Goal: Task Accomplishment & Management: Manage account settings

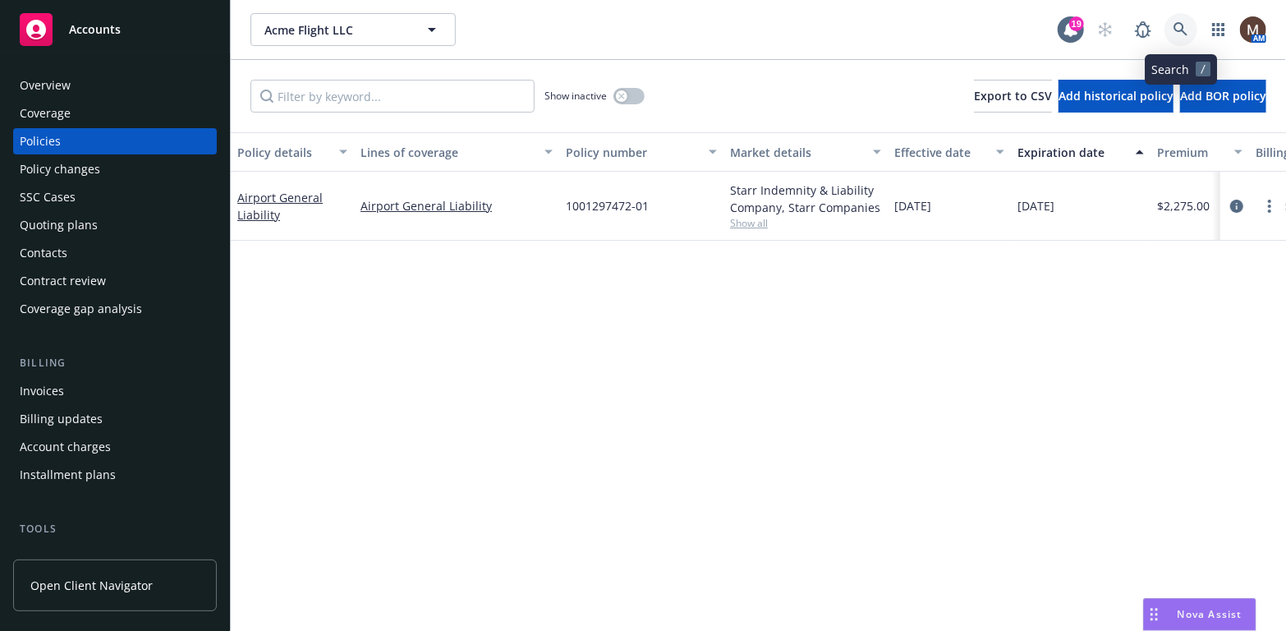
click at [1177, 23] on icon at bounding box center [1180, 29] width 14 height 14
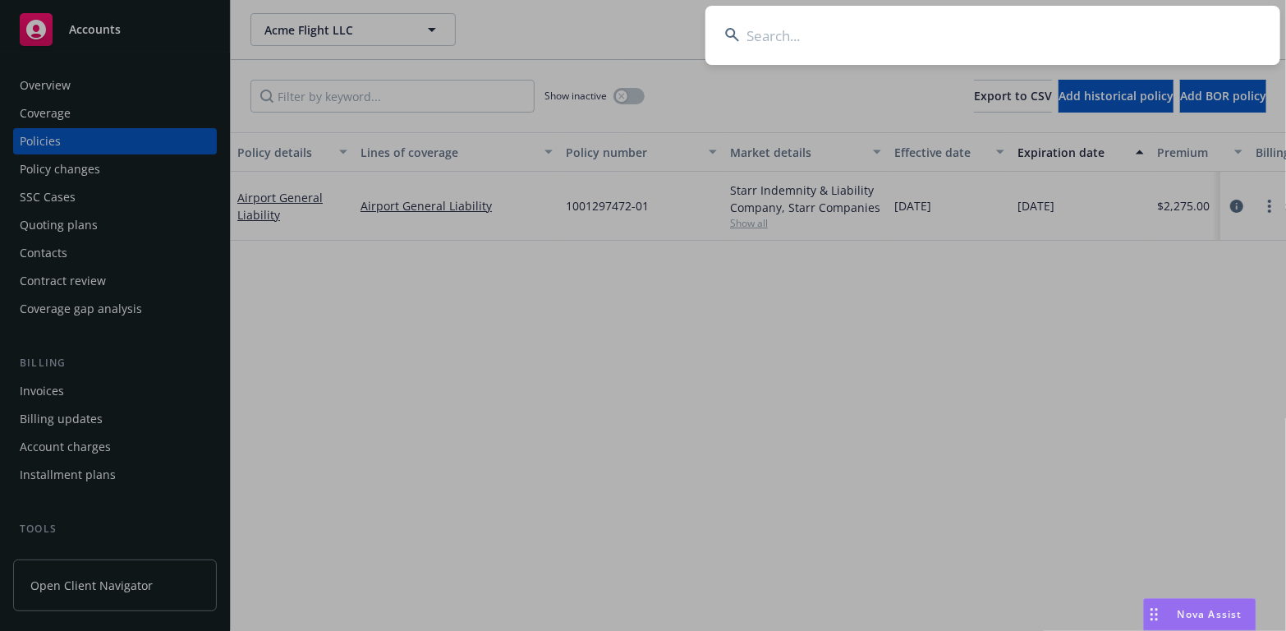
click at [770, 30] on input at bounding box center [992, 35] width 575 height 59
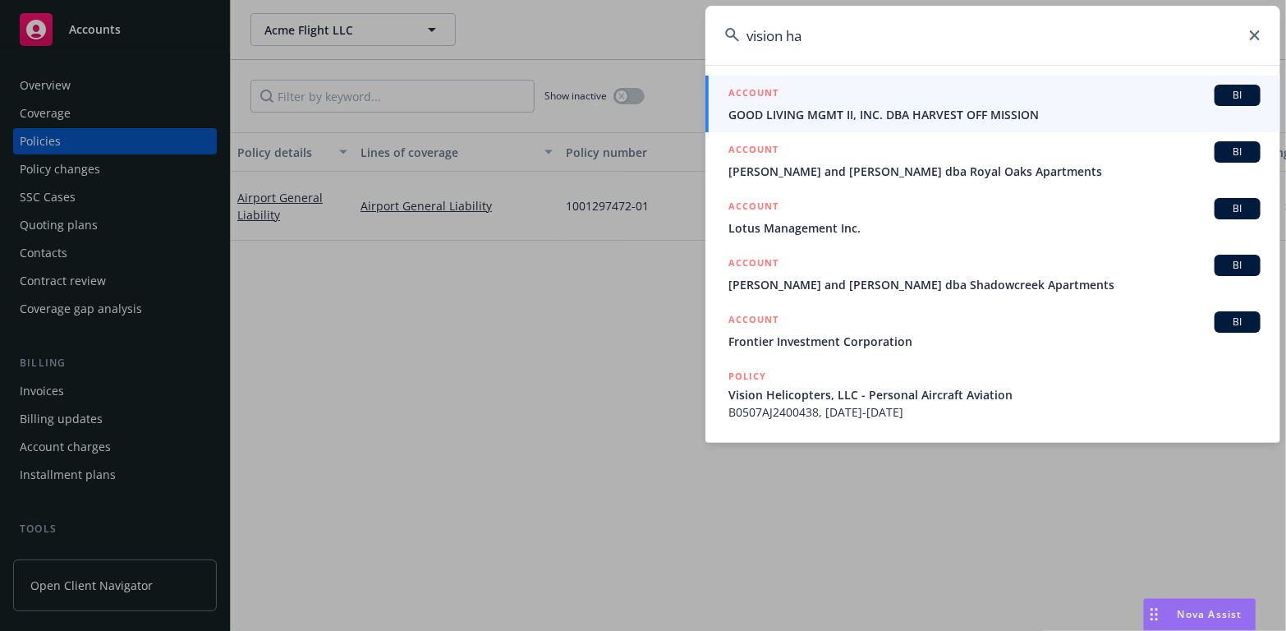
type input "vision ha"
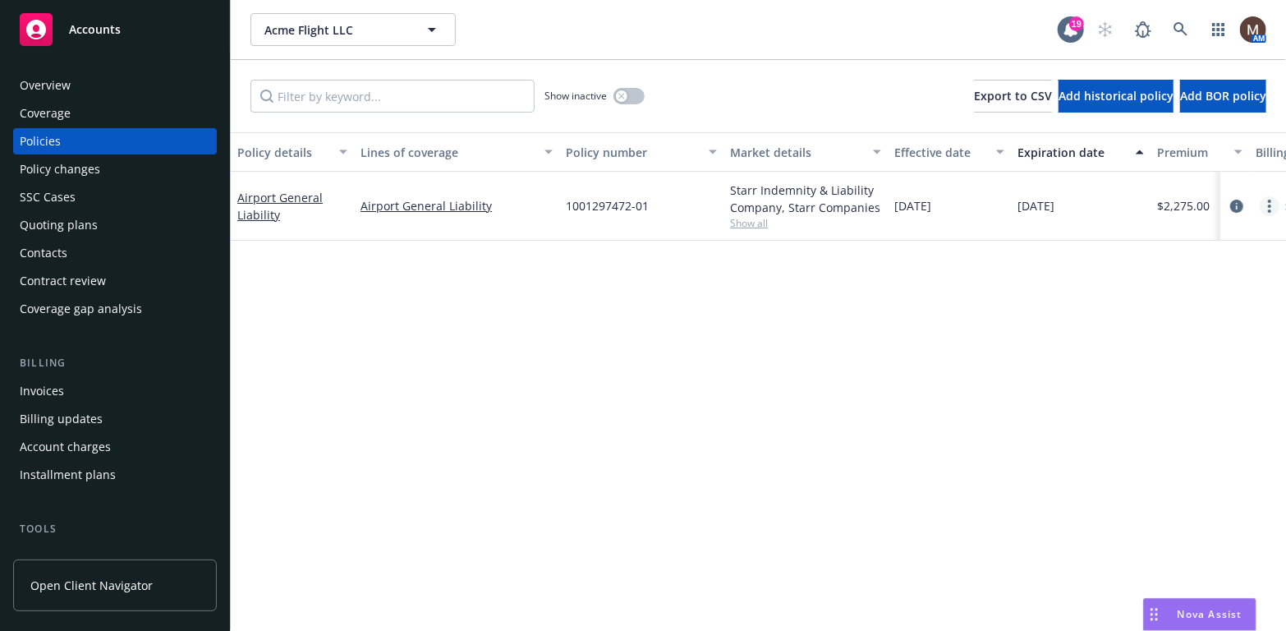
click at [1271, 200] on link "more" at bounding box center [1269, 206] width 20 height 20
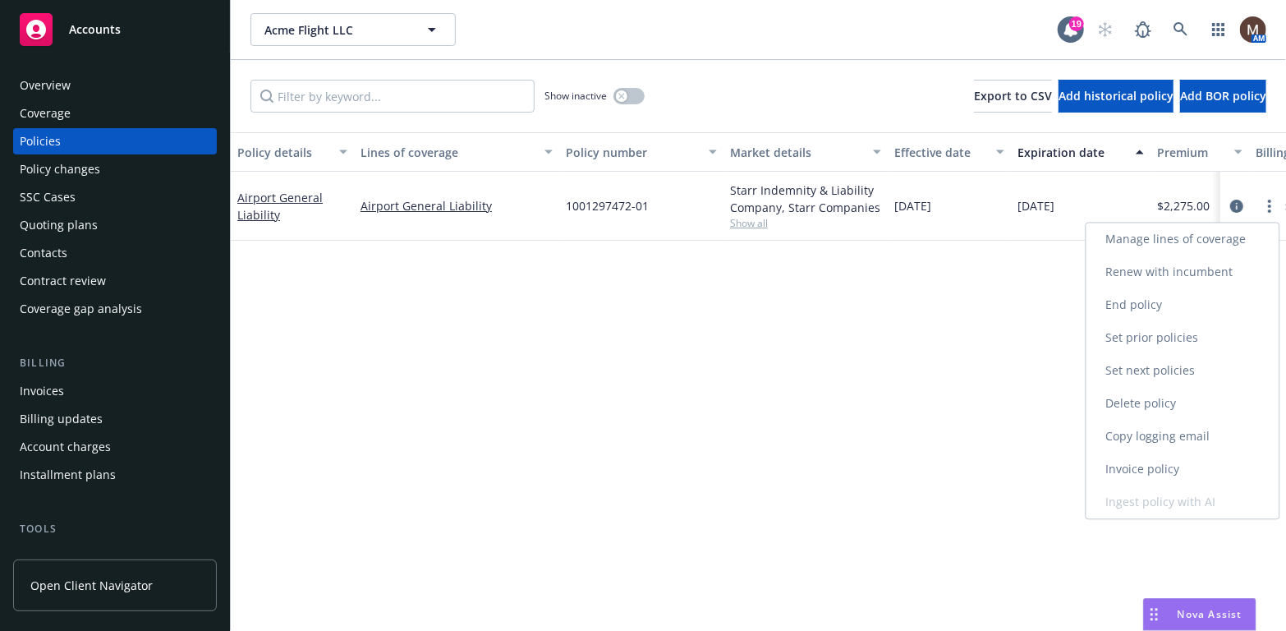
click at [1181, 430] on link "Copy logging email" at bounding box center [1182, 436] width 193 height 33
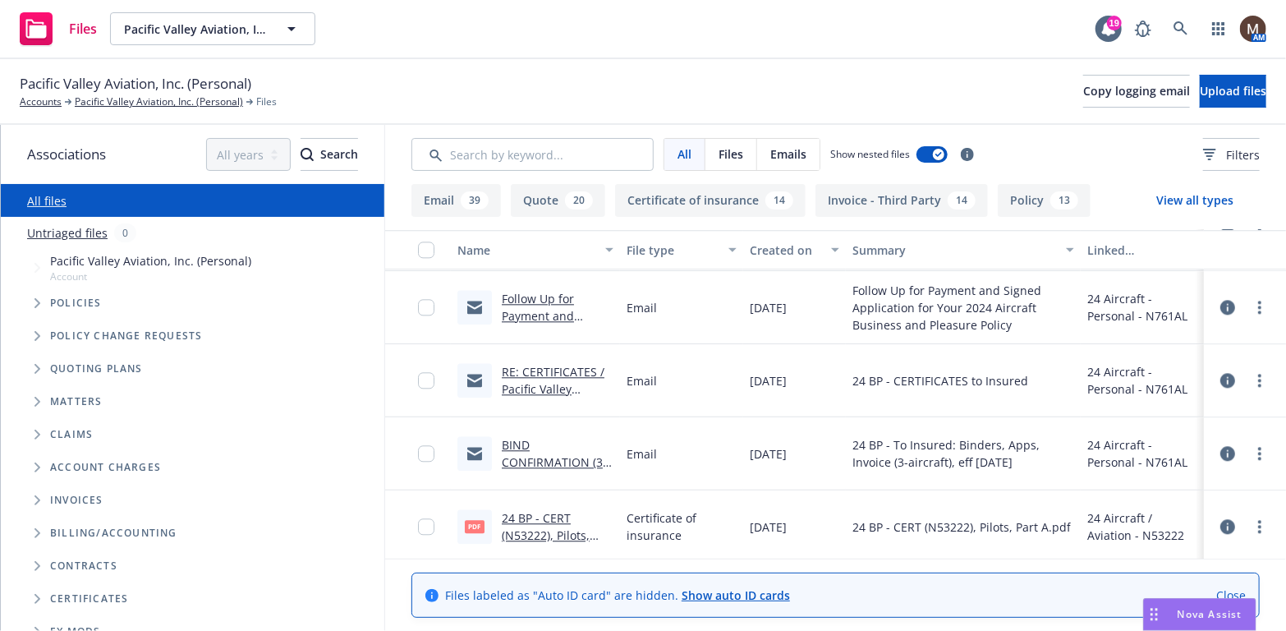
scroll to position [2135, 0]
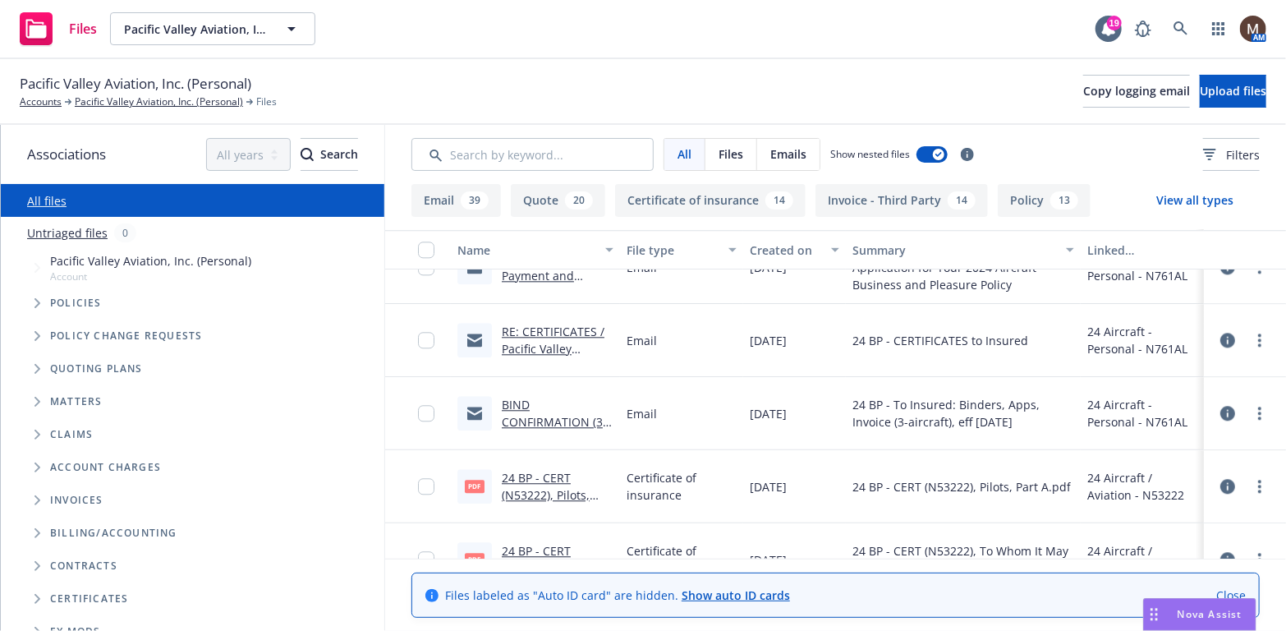
click at [536, 420] on link "BIND CONFIRMATION (3-Aircraft) / Pacific Valley Aviation, Inc / [DATE]" at bounding box center [557, 439] width 110 height 85
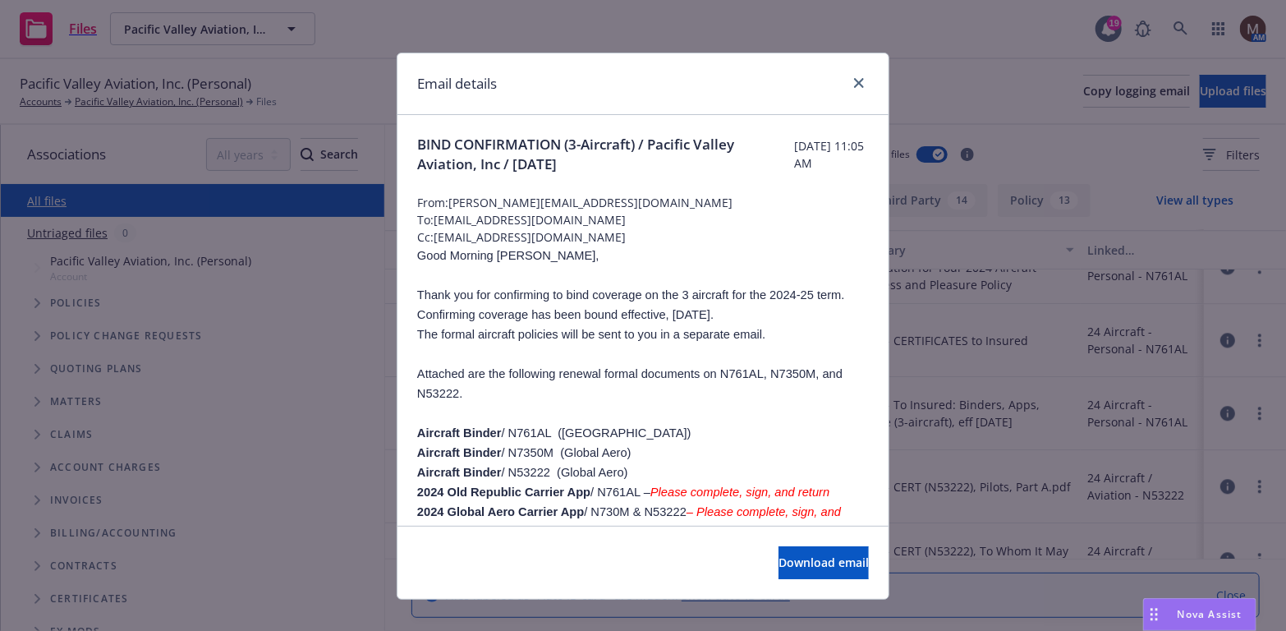
drag, startPoint x: 619, startPoint y: 163, endPoint x: 408, endPoint y: 145, distance: 211.7
copy span "BIND CONFIRMATION (3-Aircraft) / Pacific Valley Aviation, Inc / [DATE]"
click at [854, 78] on icon "close" at bounding box center [859, 83] width 10 height 10
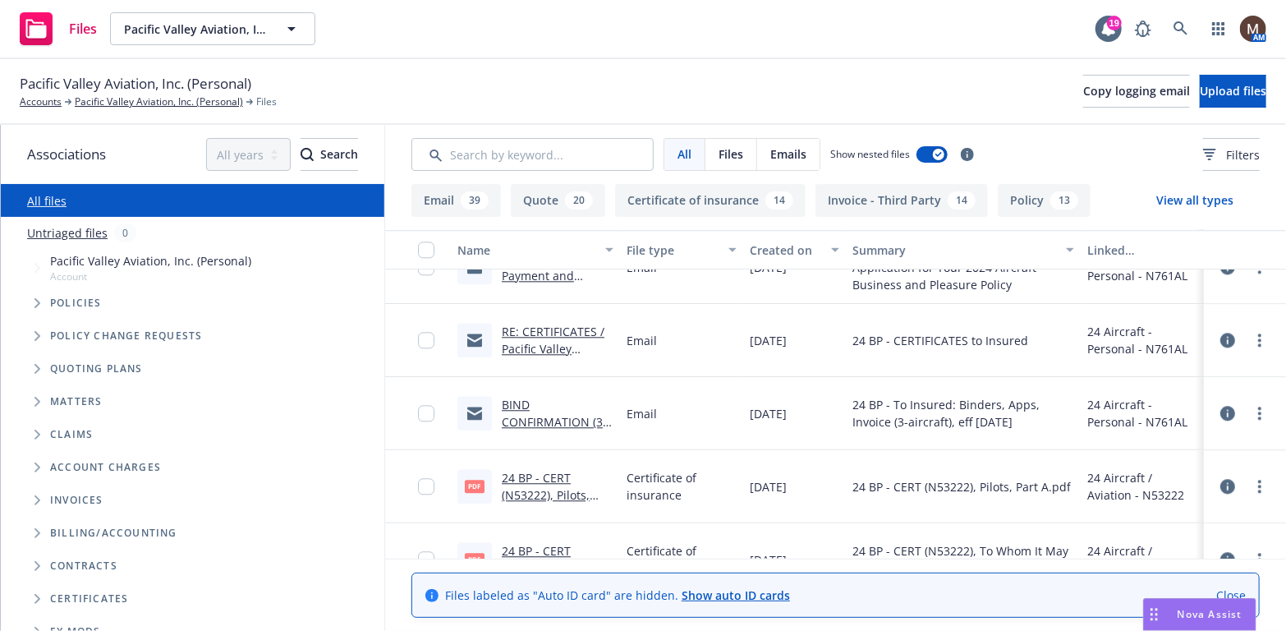
scroll to position [0, 0]
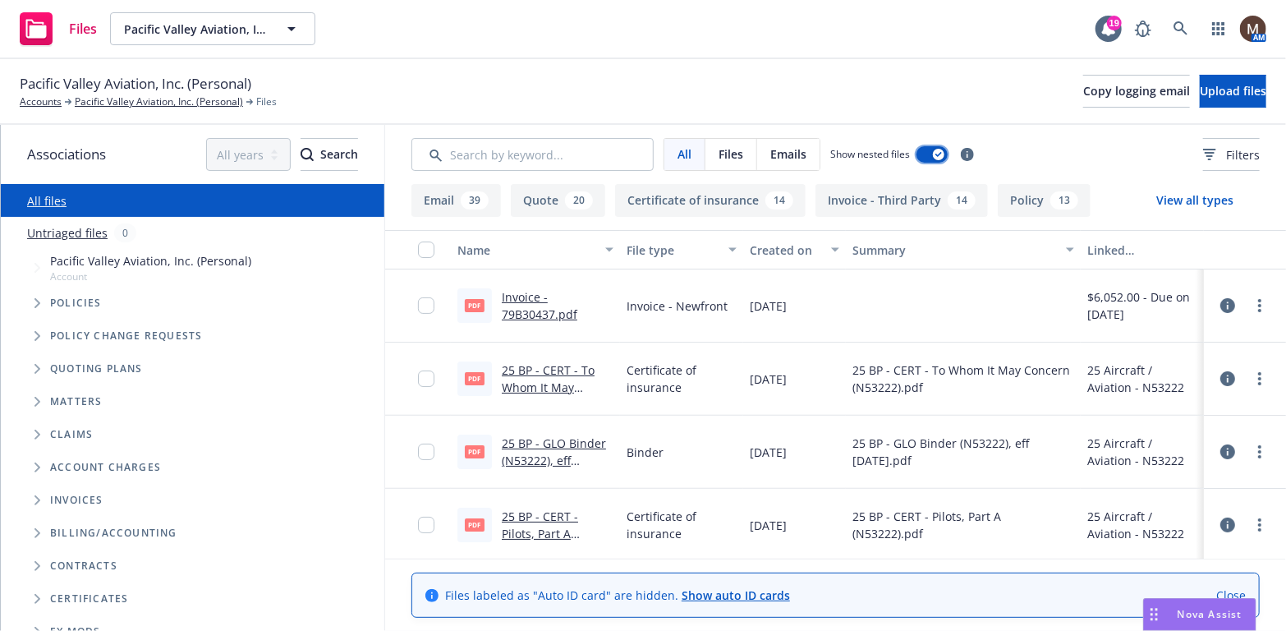
click at [933, 154] on div "button" at bounding box center [938, 154] width 11 height 11
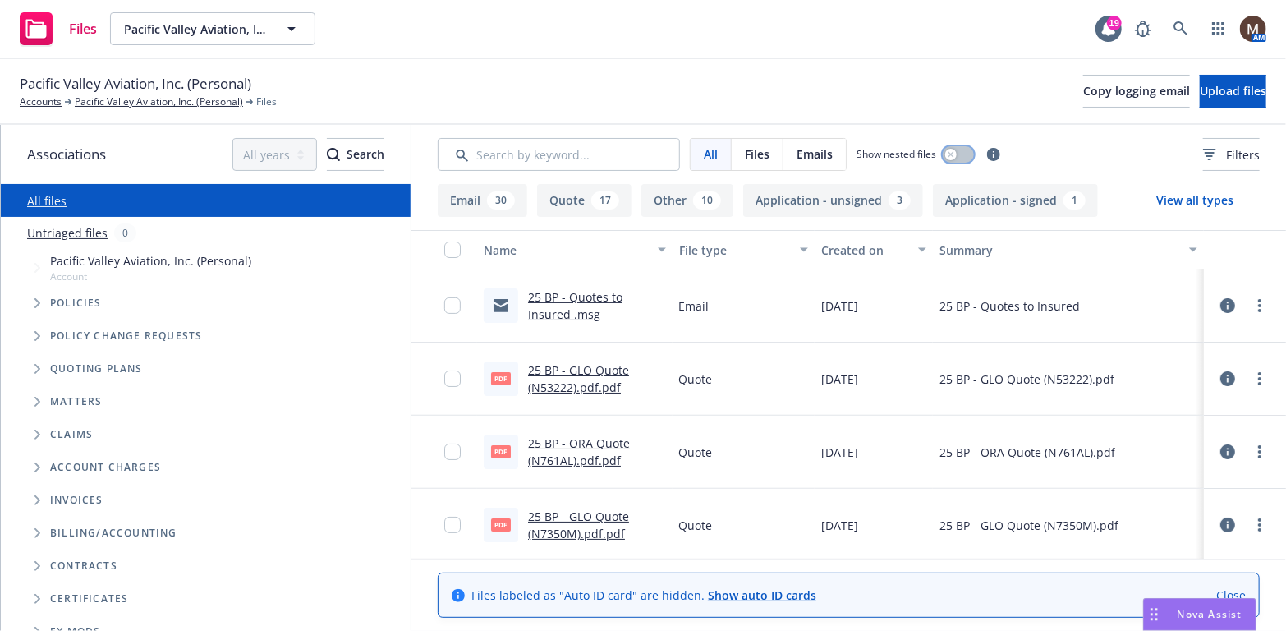
click at [949, 152] on icon "button" at bounding box center [950, 154] width 7 height 7
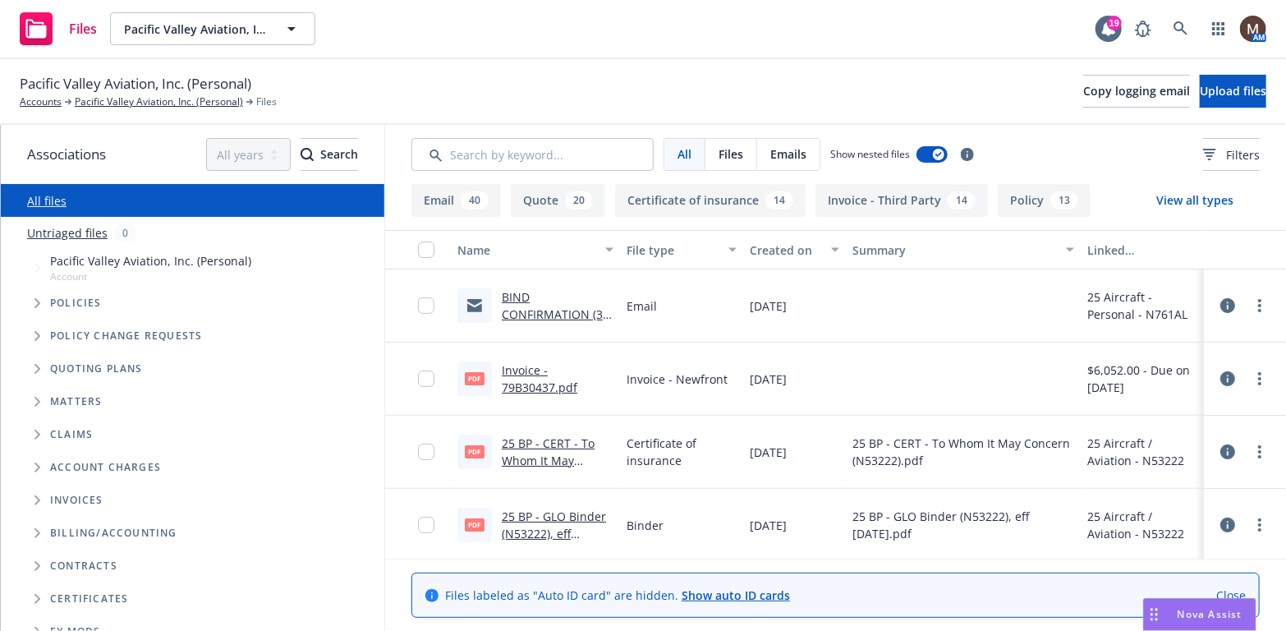
click at [538, 311] on link "BIND CONFIRMATION (3-Aircraft) / Pacific Valley Aviation, Inc / [DATE]" at bounding box center [557, 331] width 110 height 85
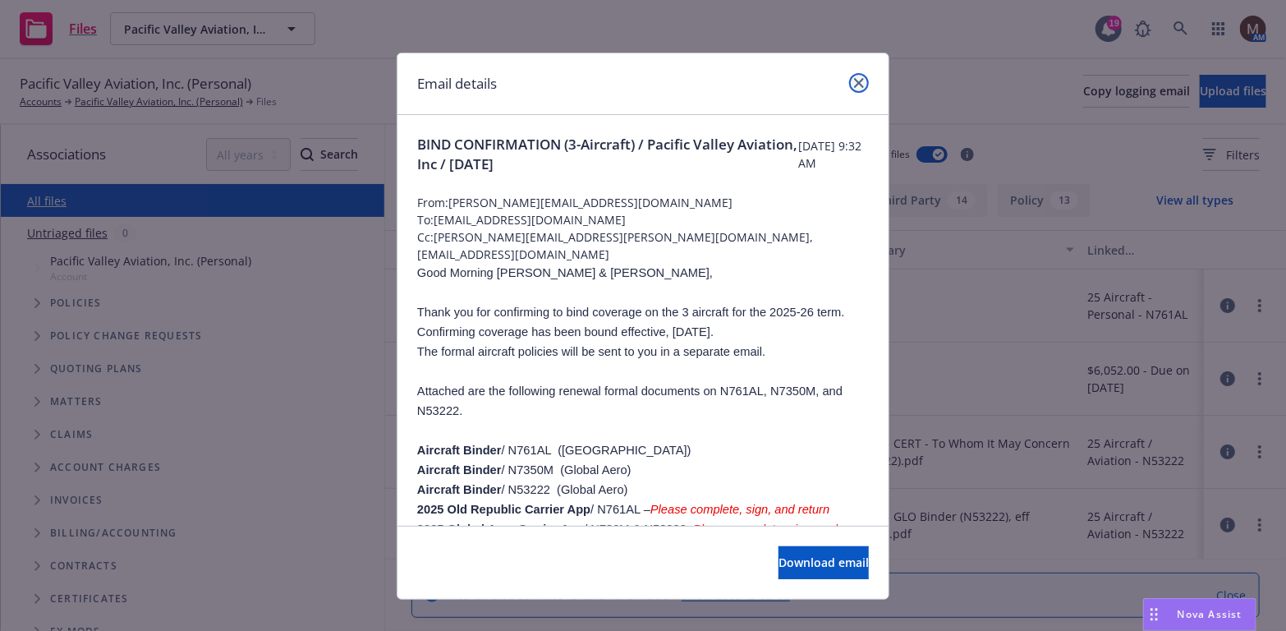
click at [854, 78] on icon "close" at bounding box center [859, 83] width 10 height 10
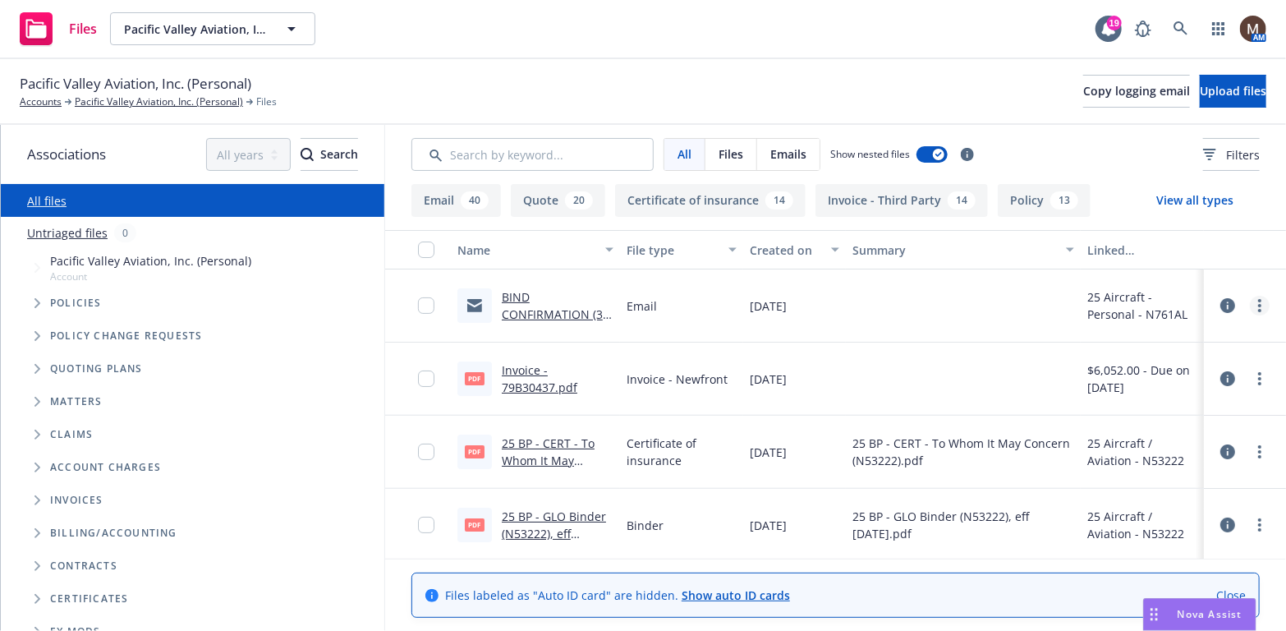
click at [1258, 305] on circle "more" at bounding box center [1259, 305] width 3 height 3
click at [1146, 435] on link "Update associations" at bounding box center [1175, 437] width 163 height 33
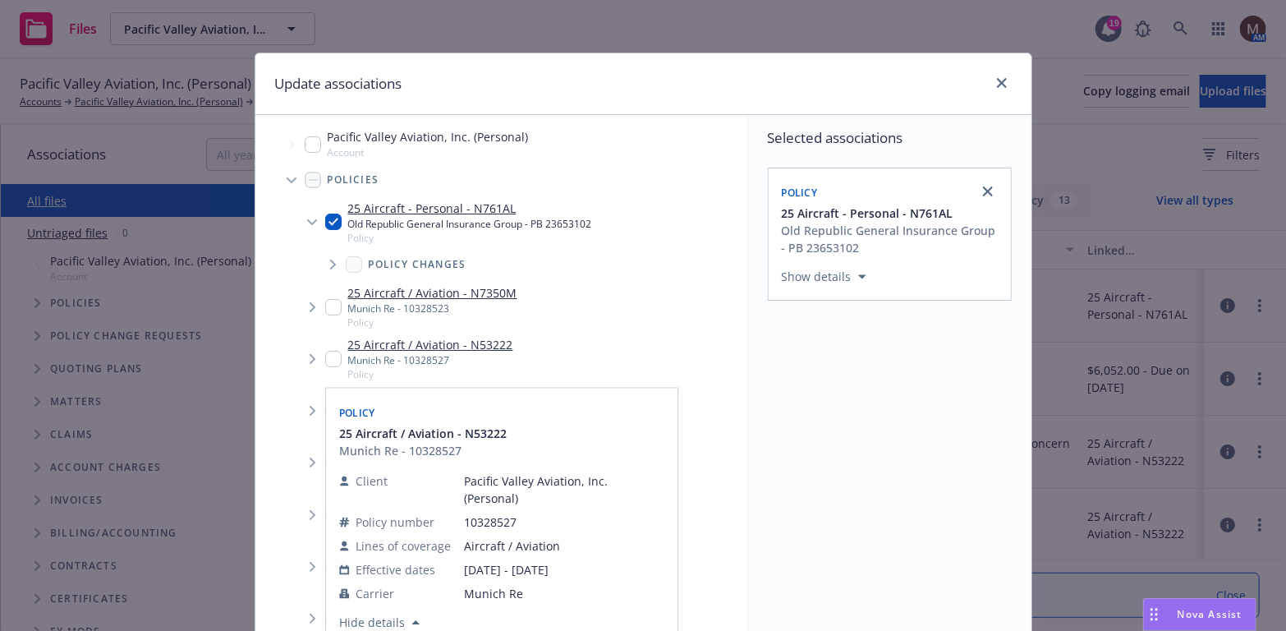
click at [327, 360] on input "Tree Example" at bounding box center [333, 359] width 16 height 16
checkbox input "true"
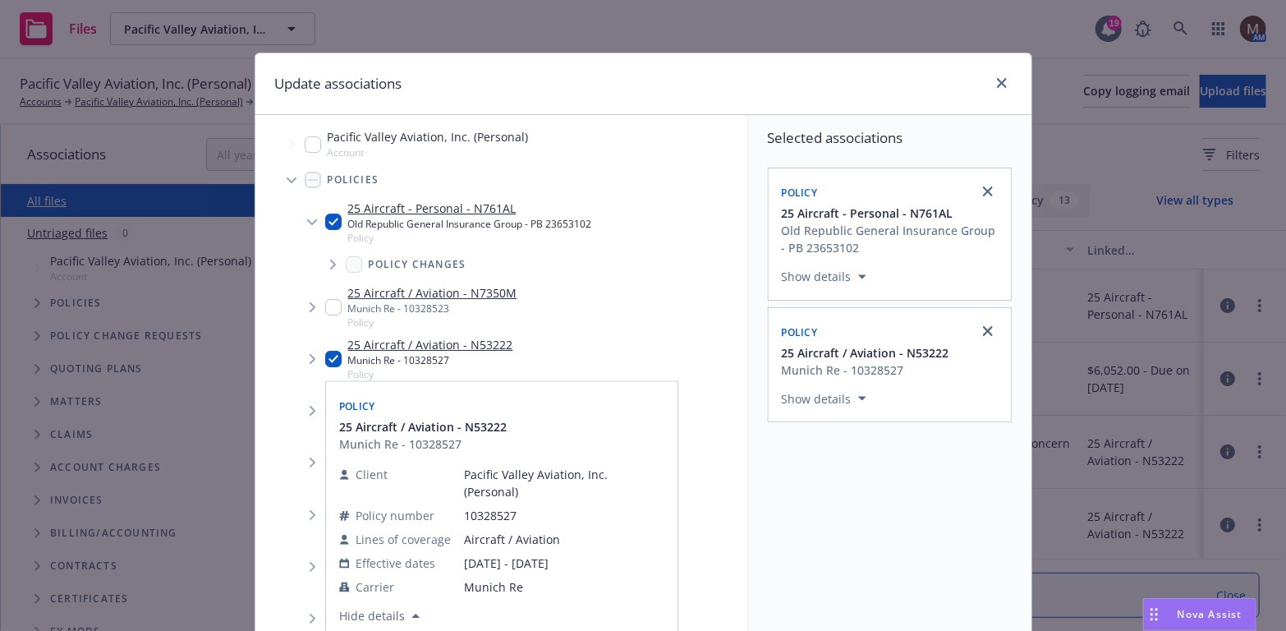
click at [327, 305] on input "Tree Example" at bounding box center [333, 307] width 16 height 16
checkbox input "true"
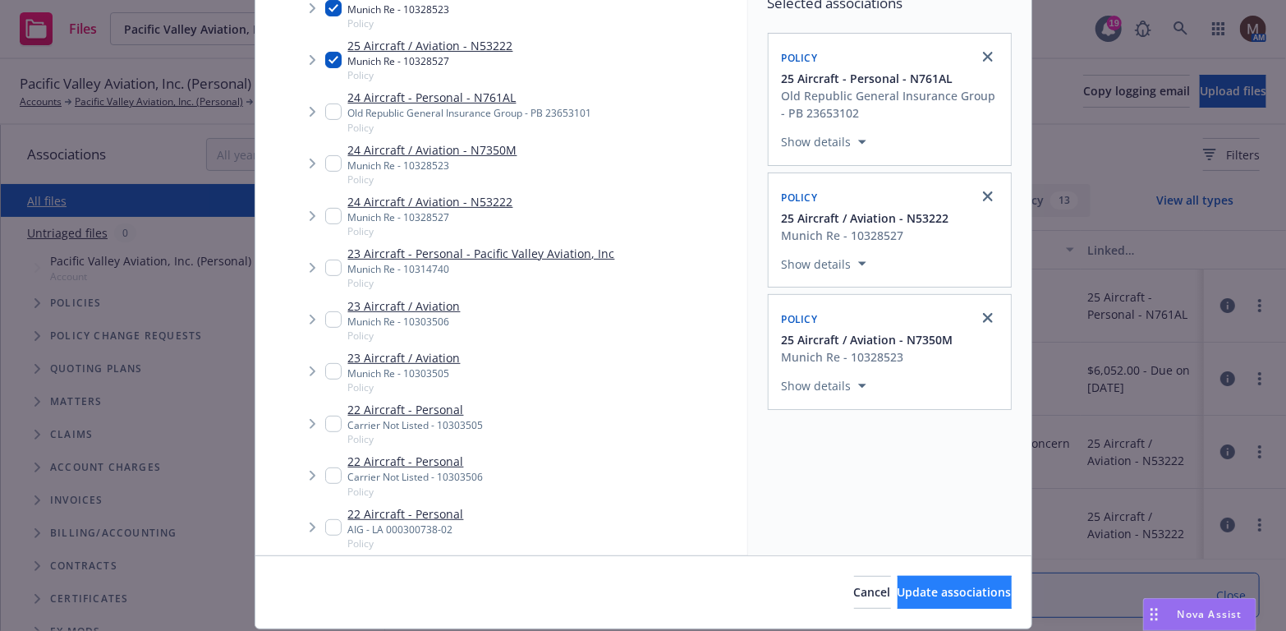
scroll to position [164, 0]
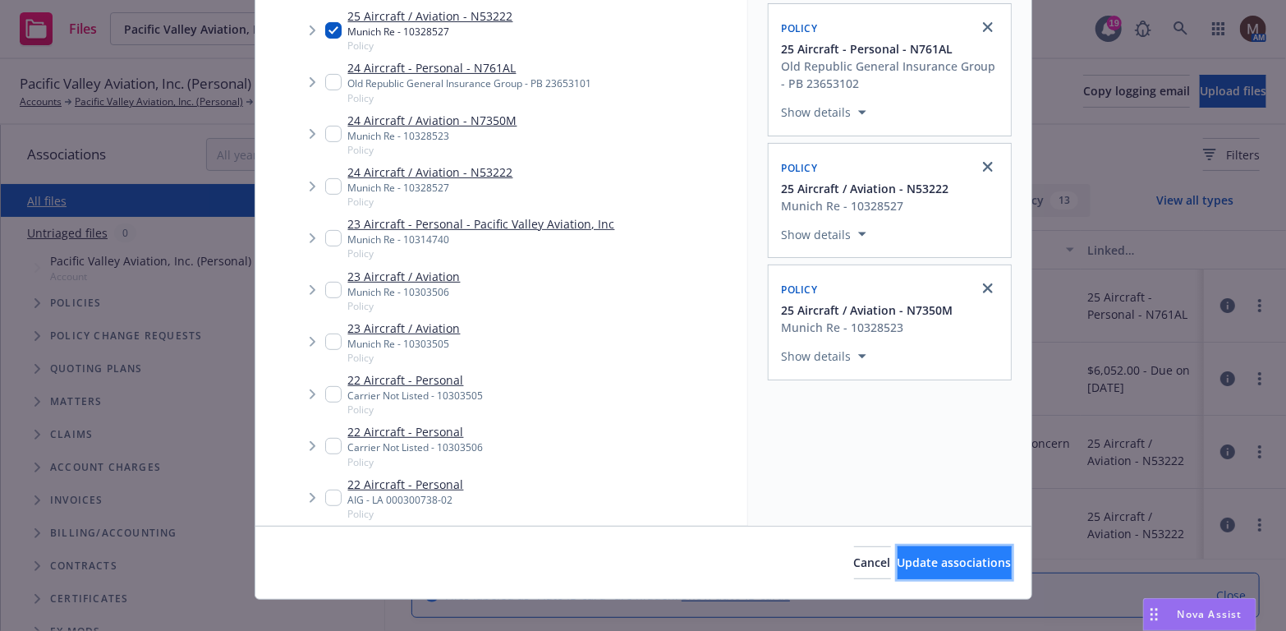
click at [937, 555] on span "Update associations" at bounding box center [954, 562] width 114 height 16
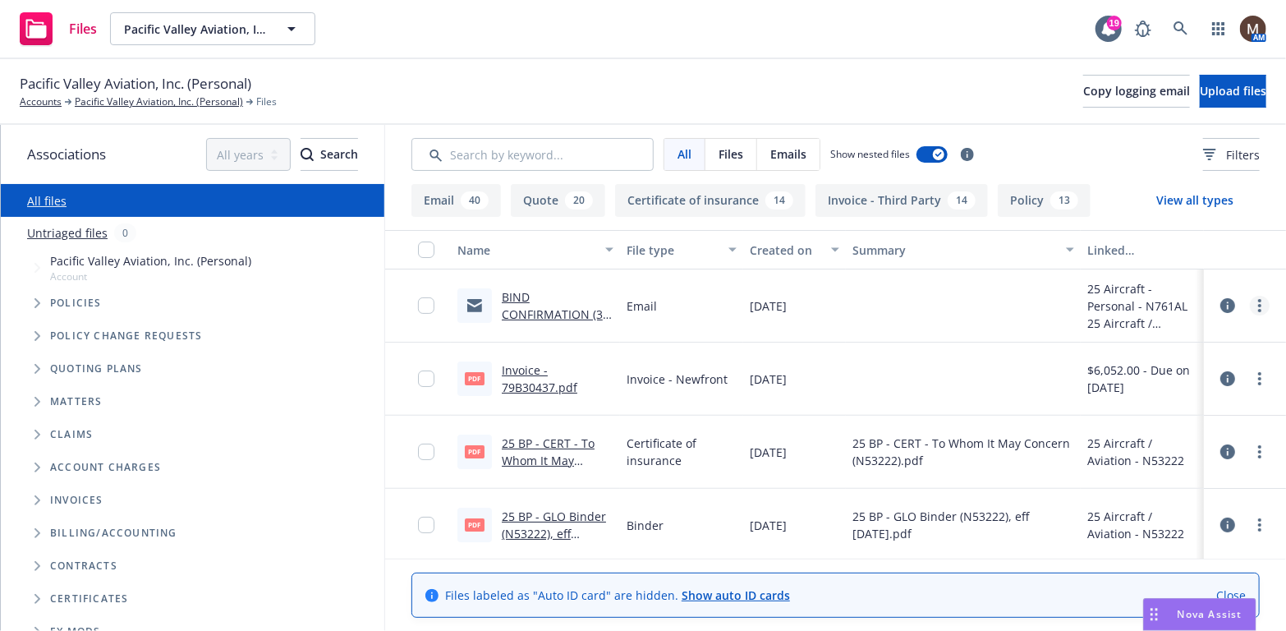
click at [1258, 303] on icon "more" at bounding box center [1259, 305] width 3 height 13
click at [1131, 400] on link "Edit" at bounding box center [1175, 404] width 163 height 33
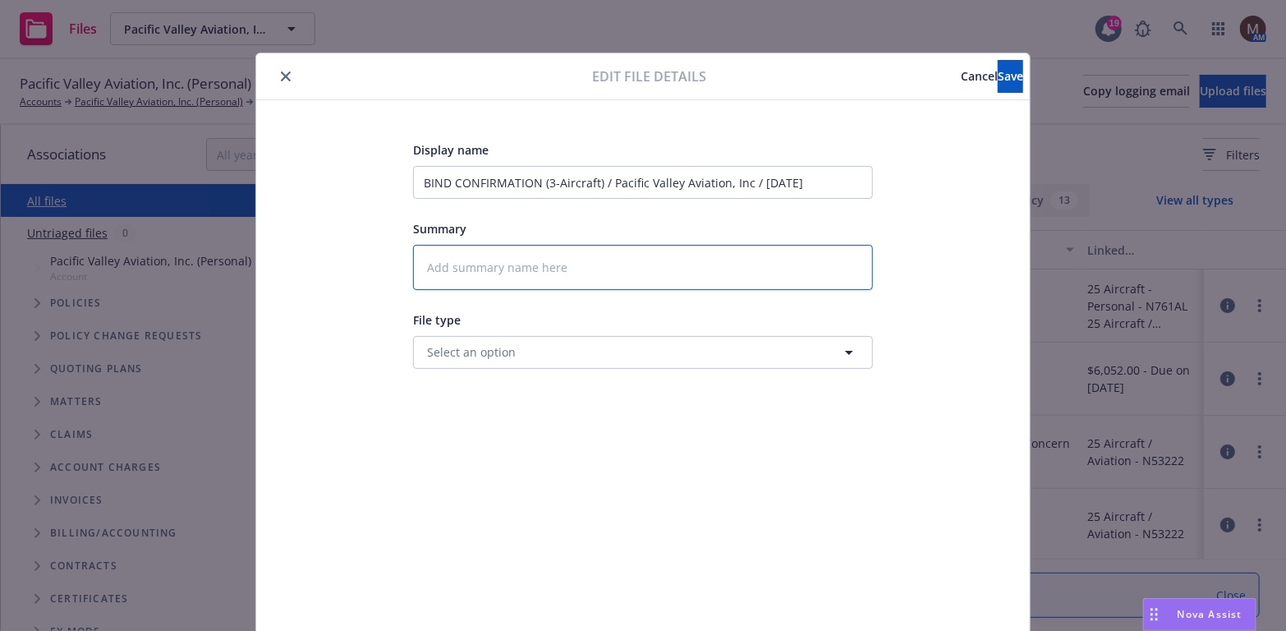
click at [440, 264] on textarea at bounding box center [643, 267] width 460 height 45
type textarea "x"
type textarea "2"
type textarea "x"
type textarea "25"
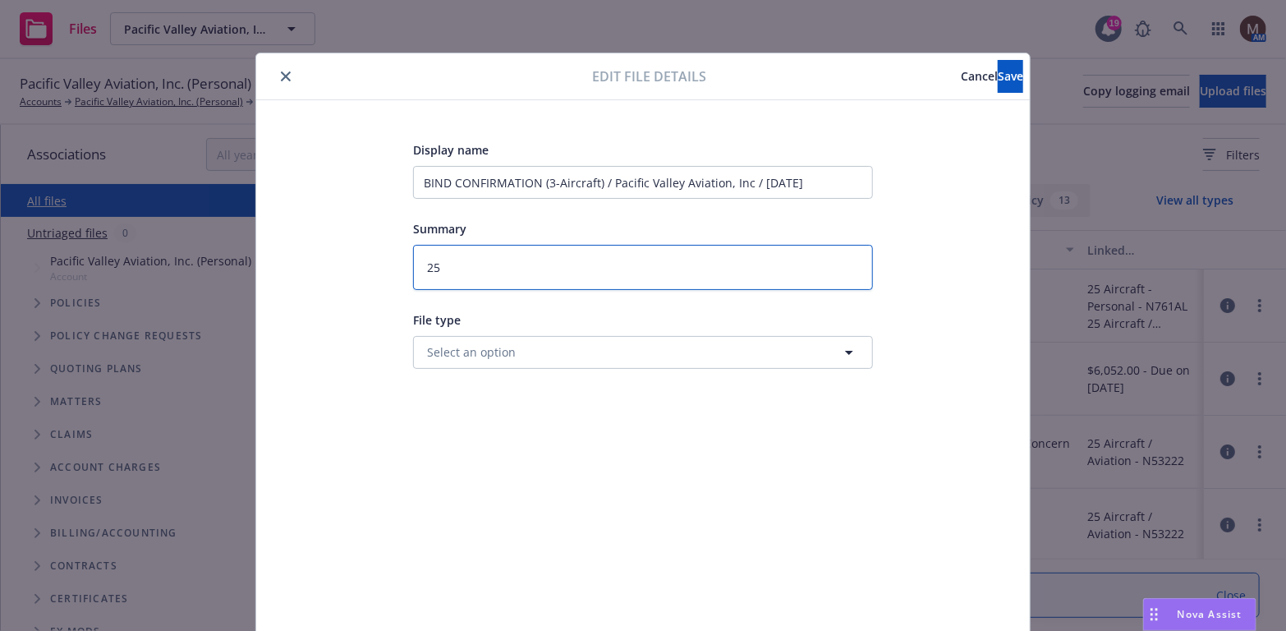
type textarea "x"
type textarea "25"
type textarea "x"
type textarea "25 B"
type textarea "x"
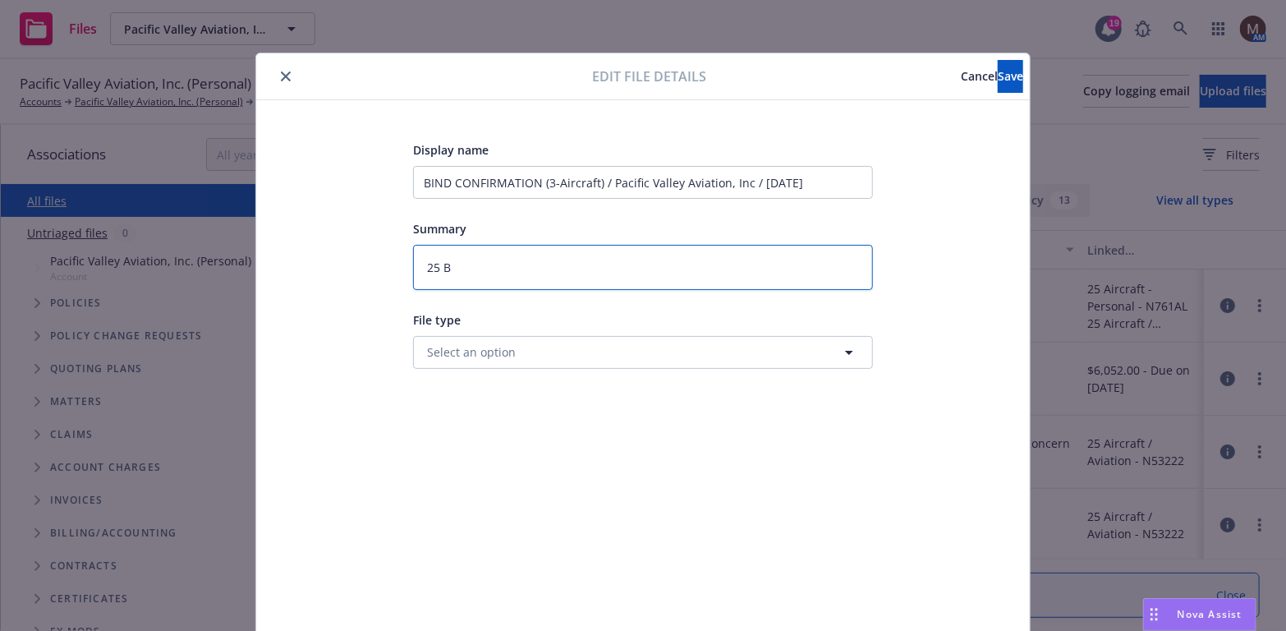
type textarea "25 BP"
type textarea "x"
type textarea "25 BP"
type textarea "x"
type textarea "25 BP -"
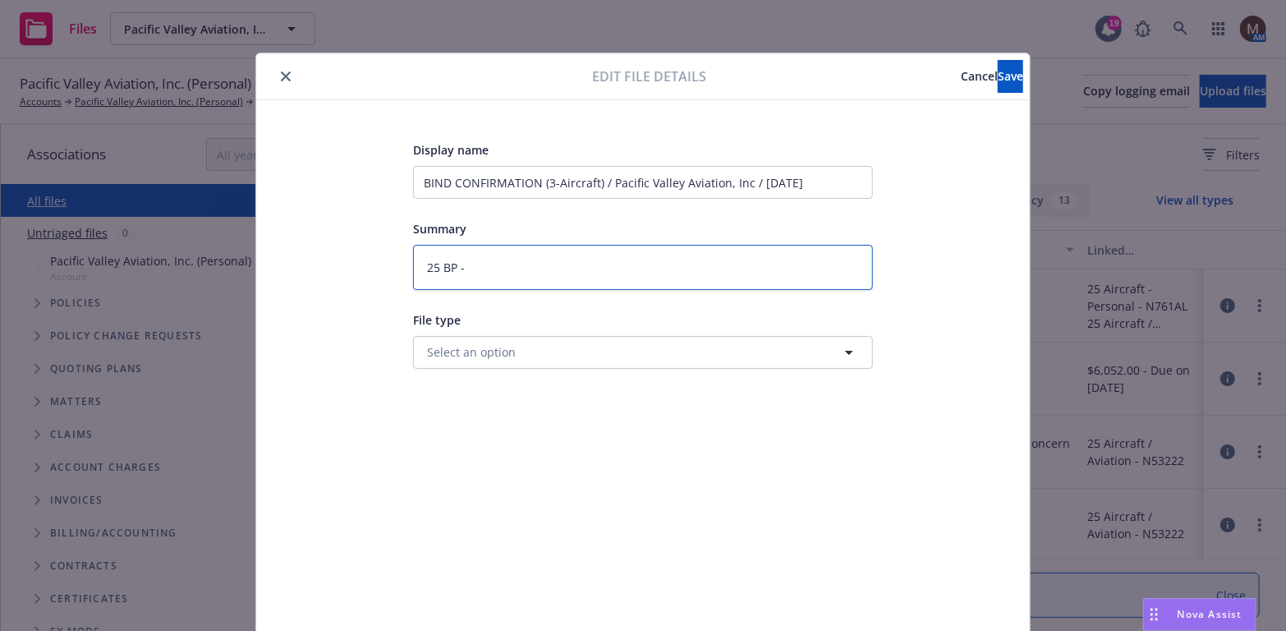
type textarea "x"
type textarea "25 BP -"
type textarea "x"
type textarea "25 BP - R"
type textarea "x"
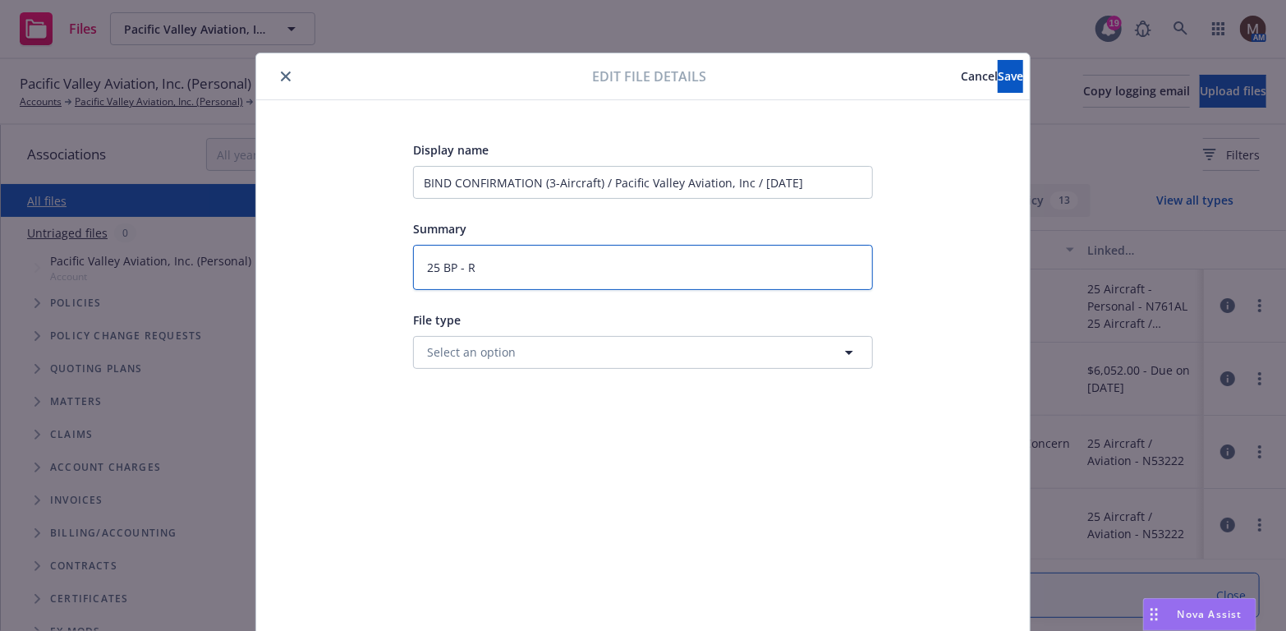
type textarea "25 BP - Re"
type textarea "x"
type textarea "25 BP - Ren"
type textarea "x"
type textarea "25 BP - Re"
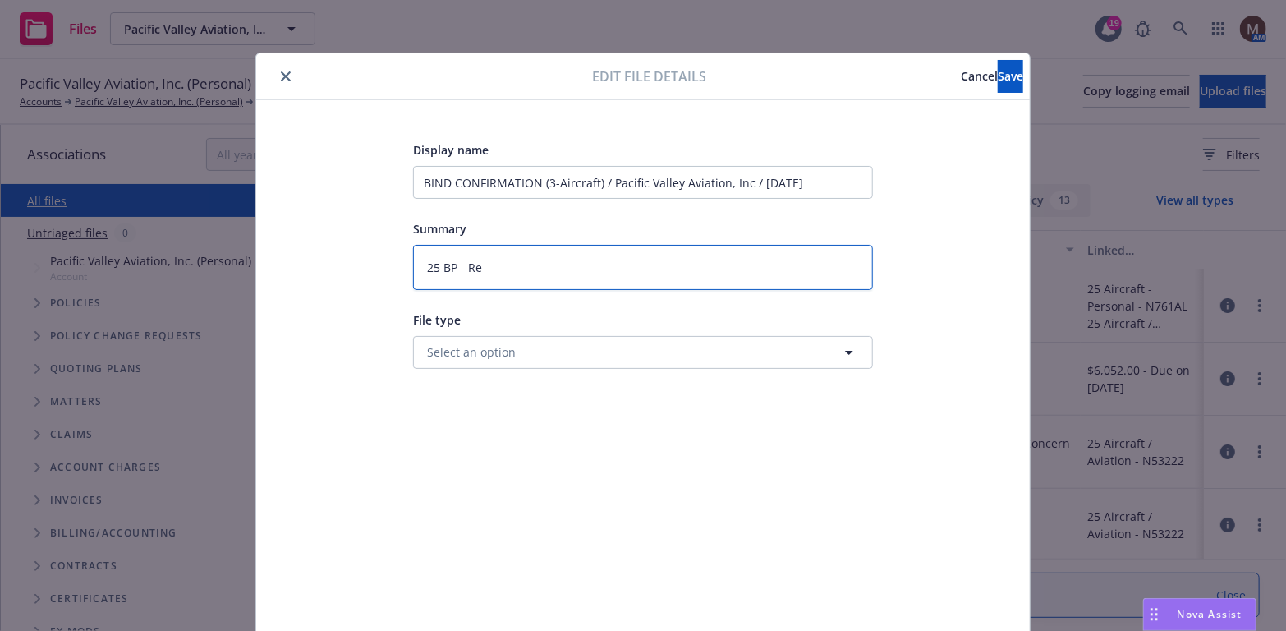
type textarea "x"
type textarea "25 BP - R"
type textarea "x"
type textarea "25 BP -"
type textarea "x"
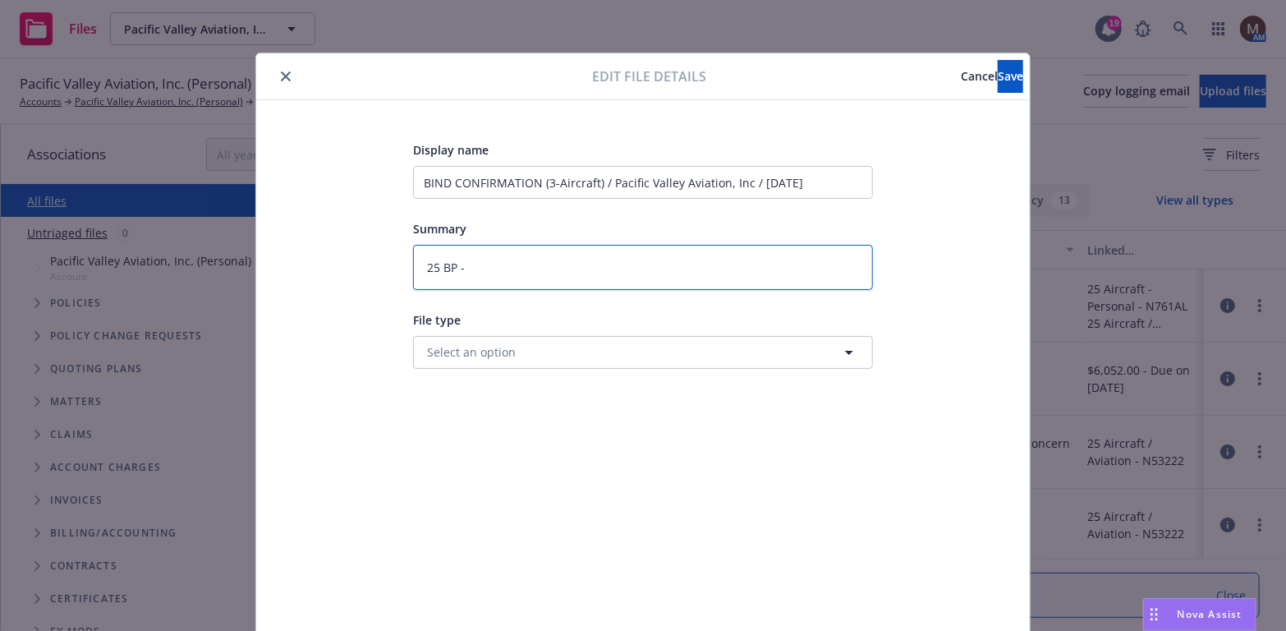
type textarea "25 BP - T"
type textarea "x"
type textarea "25 BP - To"
type textarea "x"
type textarea "25 BP - To"
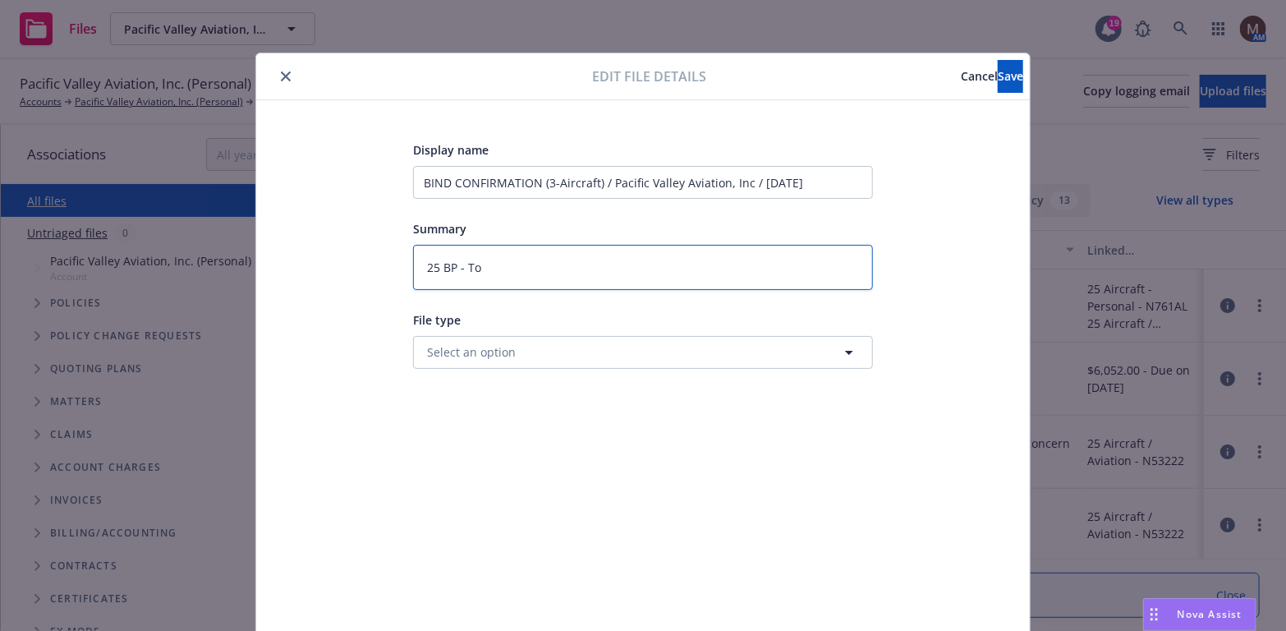
type textarea "x"
type textarea "25 BP - To I"
type textarea "x"
type textarea "25 BP - To In"
type textarea "x"
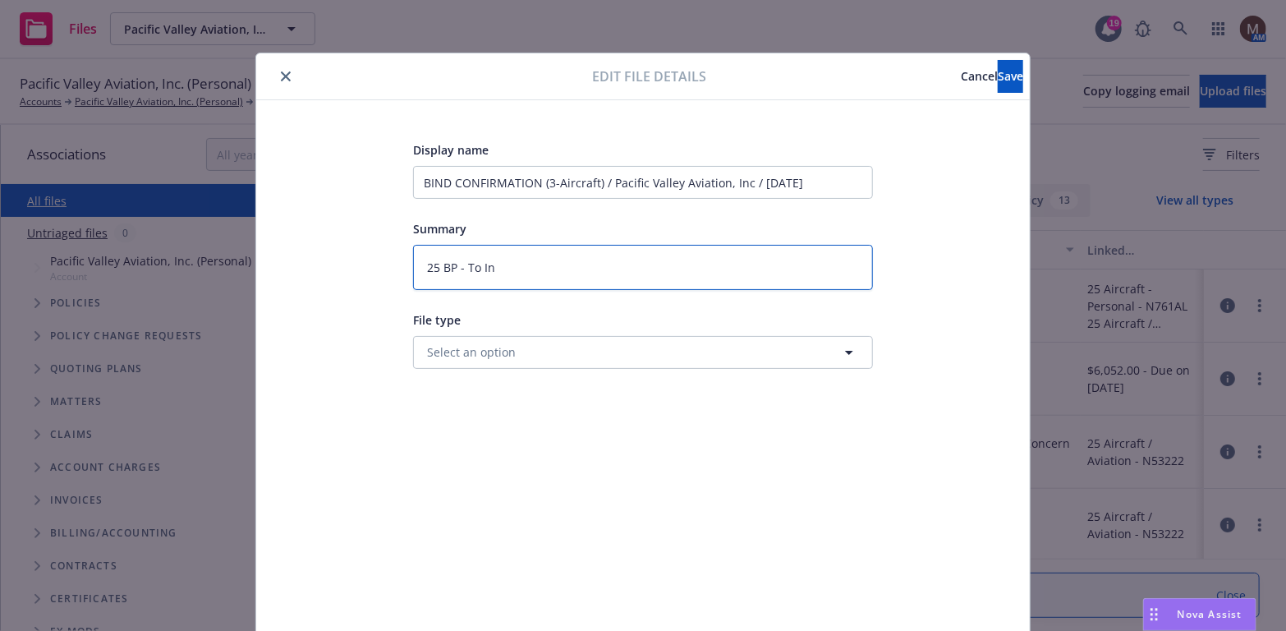
type textarea "25 BP - To Ins"
type textarea "x"
type textarea "25 BP - To Insu"
type textarea "x"
type textarea "25 BP - To Insur"
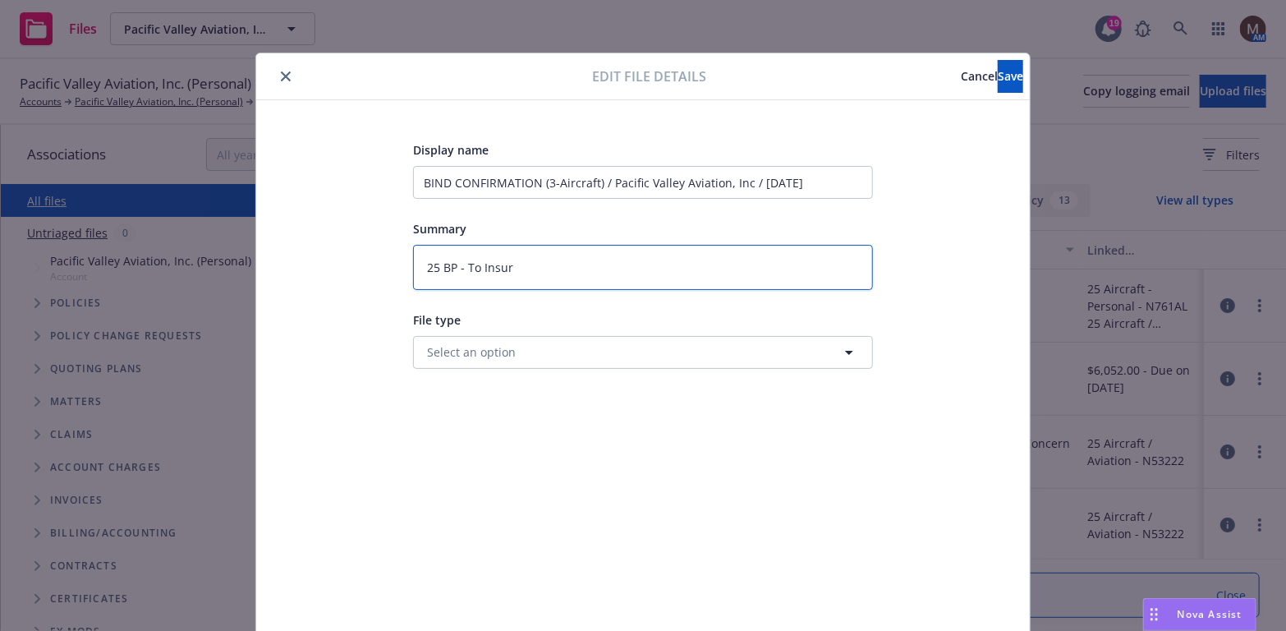
type textarea "x"
type textarea "25 BP - To Insure"
type textarea "x"
type textarea "25 BP - To Insured"
type textarea "x"
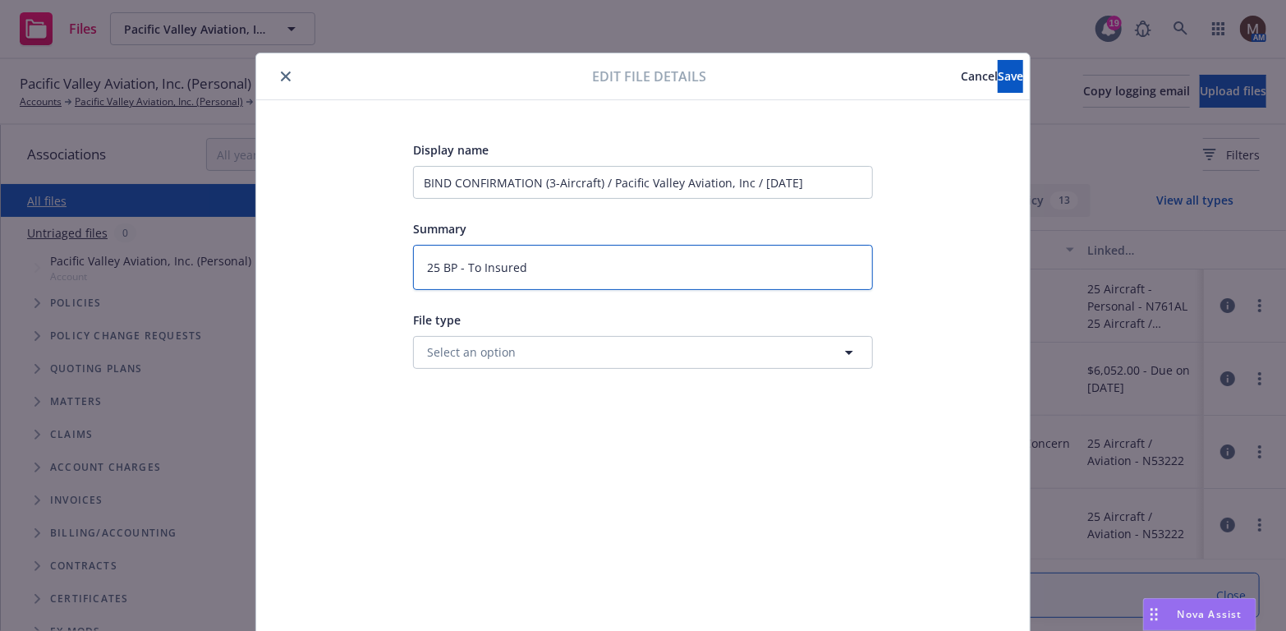
type textarea "25 BP - To Insured:"
type textarea "x"
type textarea "25 BP - To Insured:"
type textarea "x"
type textarea "25 BP - To Insured:"
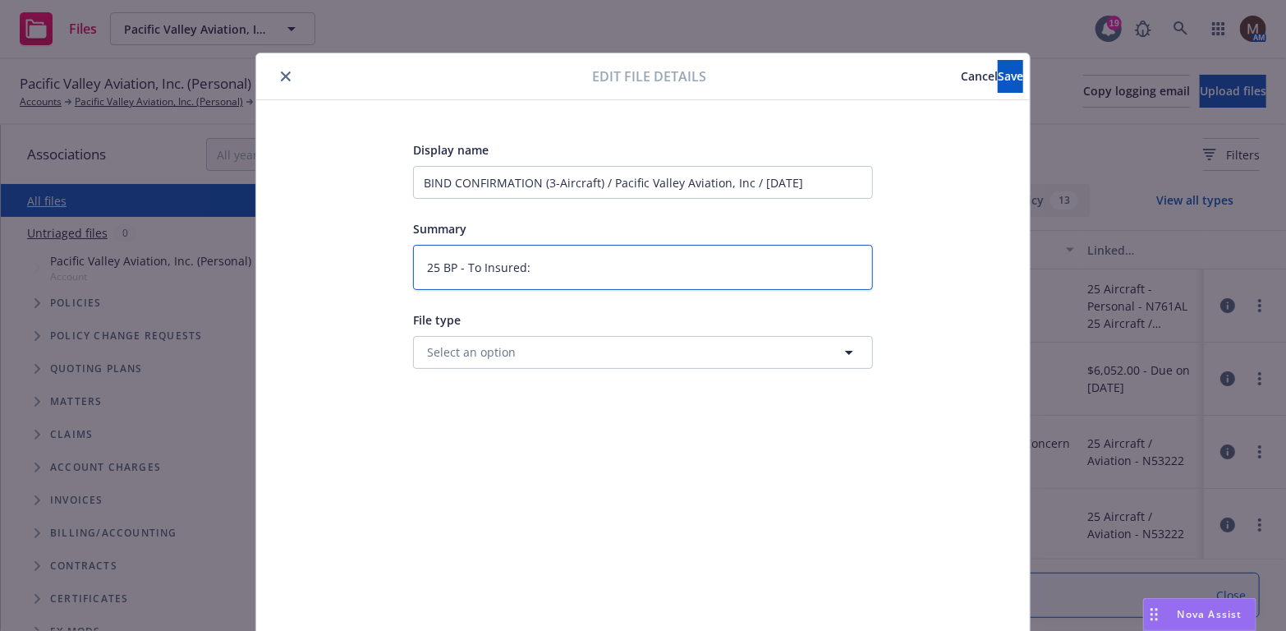
type textarea "x"
type textarea "25 BP - To Insured: B"
type textarea "x"
type textarea "25 BP - To Insured: Bi"
type textarea "x"
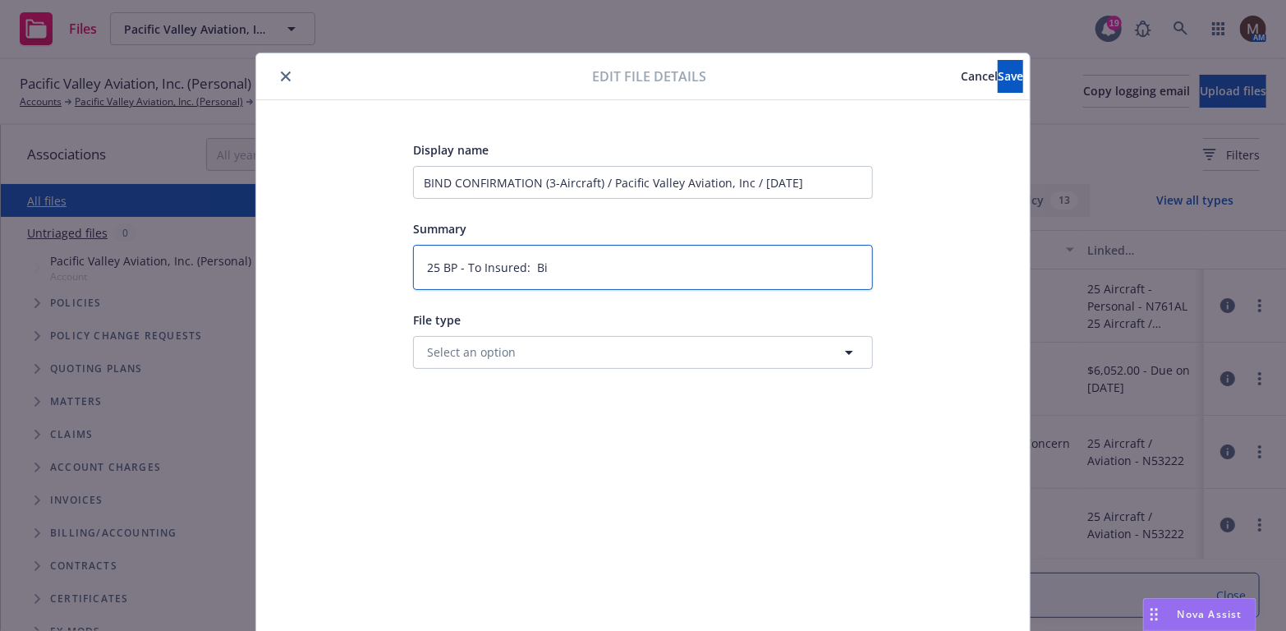
type textarea "25 BP - To Insured: Bin"
type textarea "x"
type textarea "25 BP - To Insured: Bind"
type textarea "x"
type textarea "25 BP - To Insured: Binder"
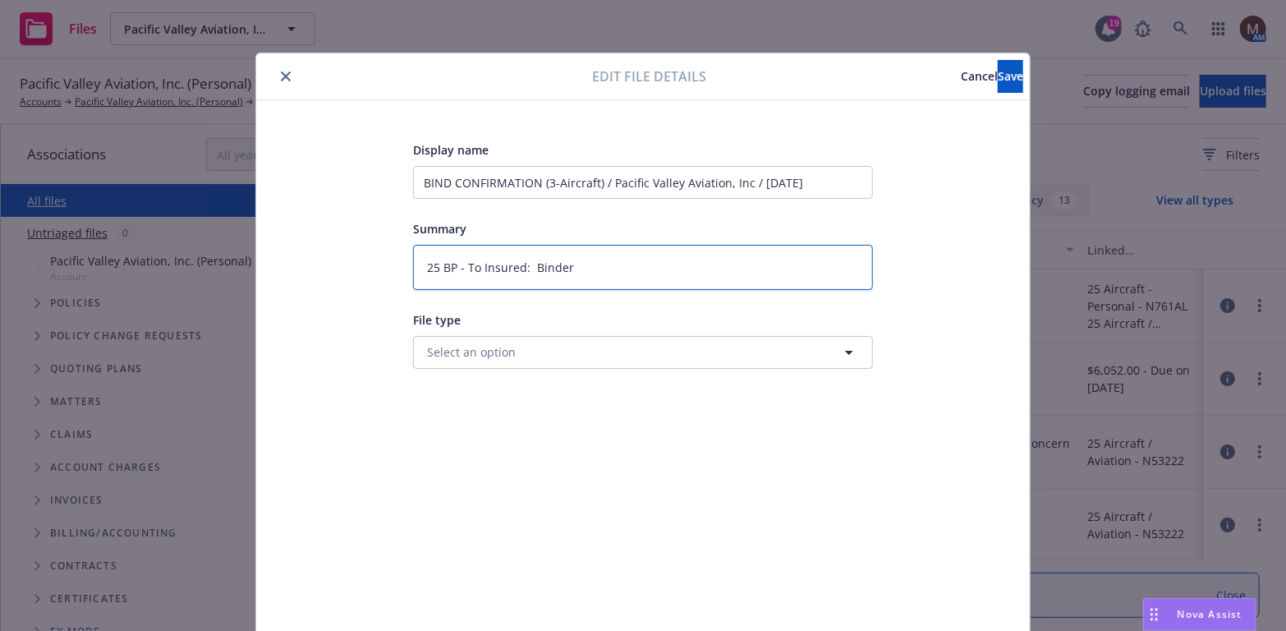
type textarea "x"
type textarea "25 BP - To Insured: Binders"
type textarea "x"
type textarea "25 BP - To Insured: Binders,"
type textarea "x"
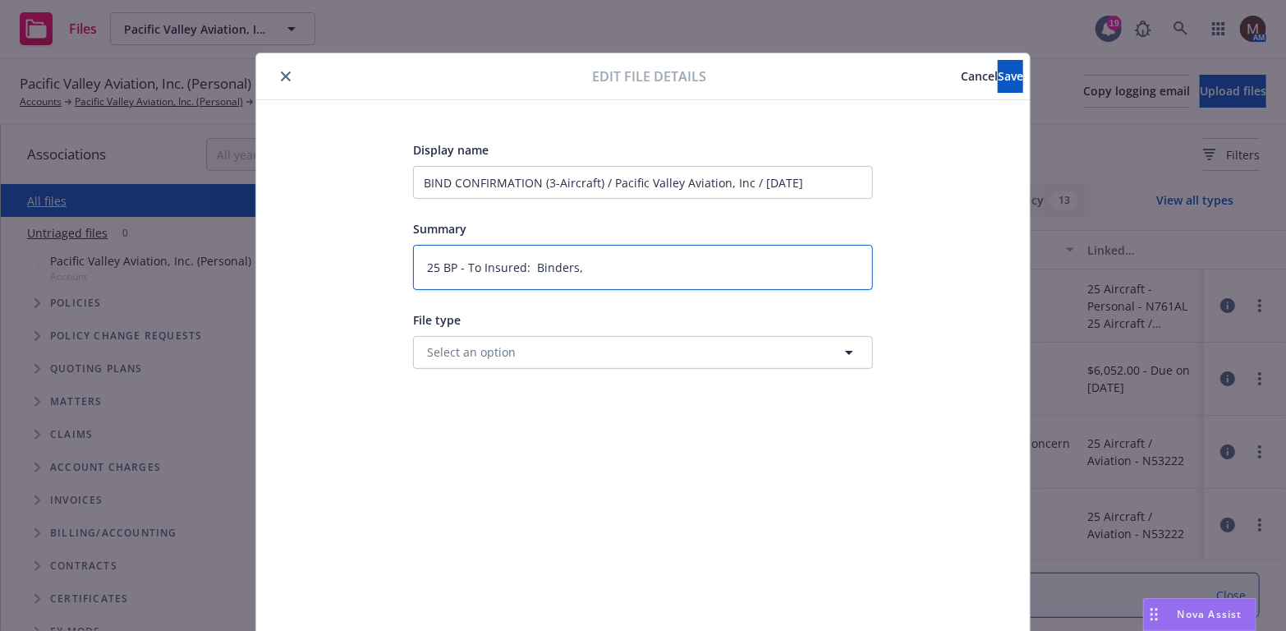
type textarea "25 BP - To Insured: Binders,"
type textarea "x"
type textarea "25 BP - To Insured: Binders, A"
type textarea "x"
type textarea "25 BP - To Insured: Binders, Ap"
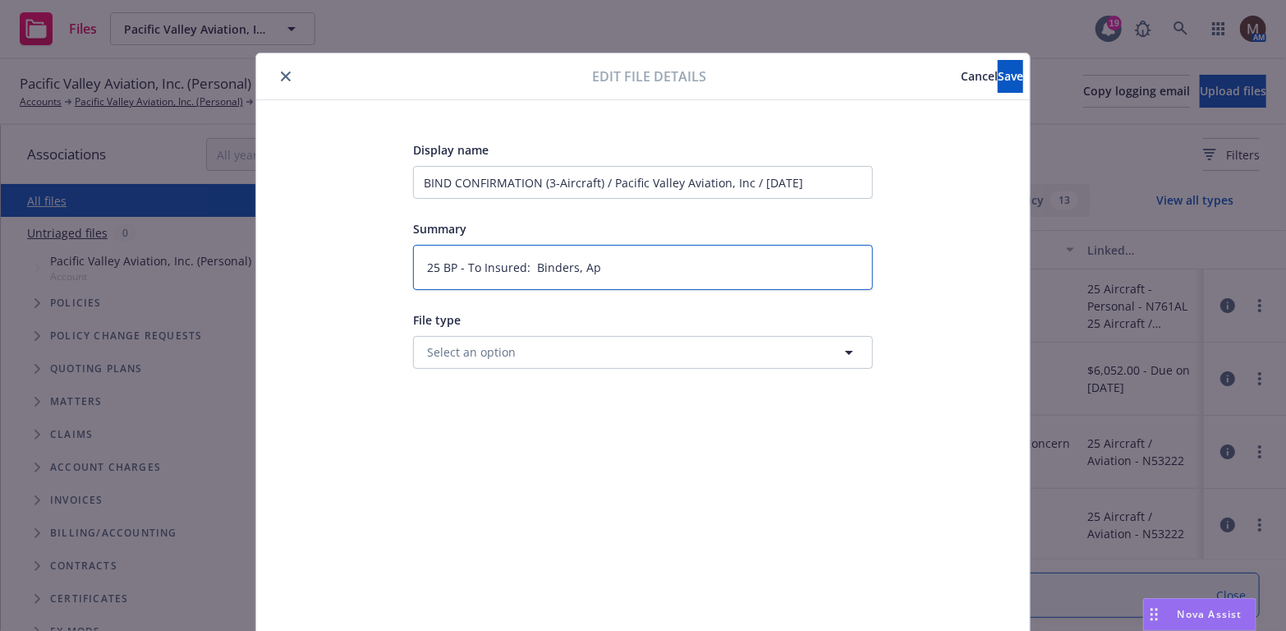
type textarea "x"
type textarea "25 BP - To Insured: Binders, App"
type textarea "x"
type textarea "25 BP - To Insured: Binders, App,"
type textarea "x"
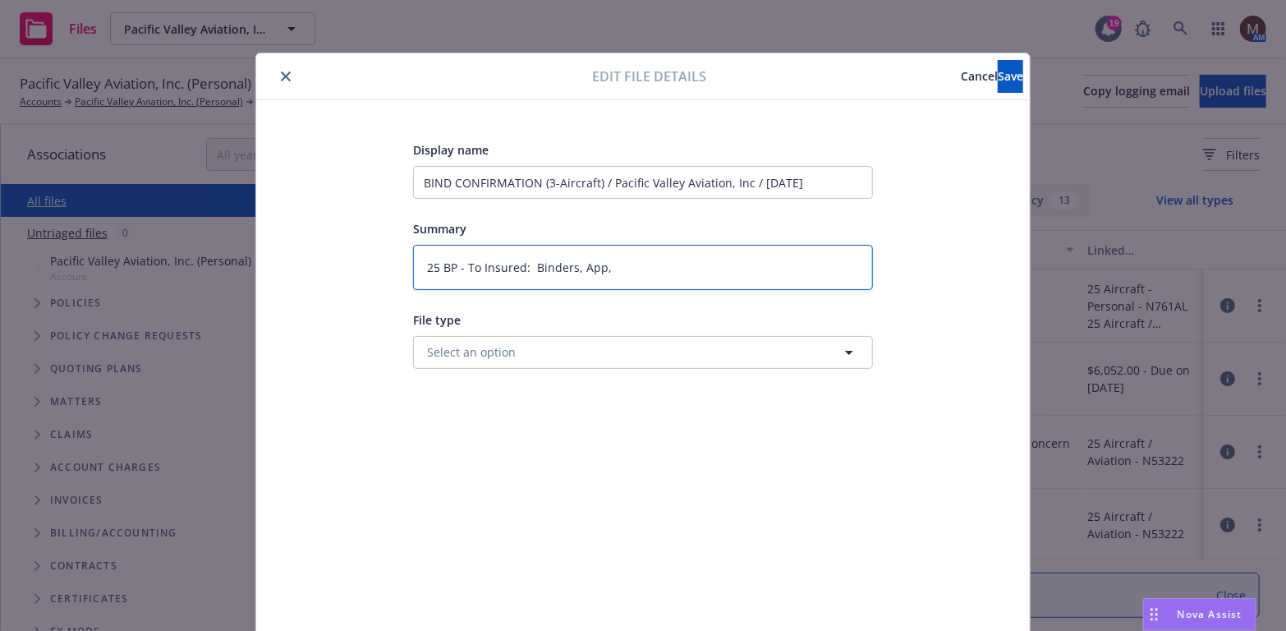
type textarea "25 BP - To Insured: Binders, App,"
type textarea "x"
type textarea "25 BP - To Insured: Binders, App, I"
type textarea "x"
type textarea "25 BP - To Insured: Binders, App, In"
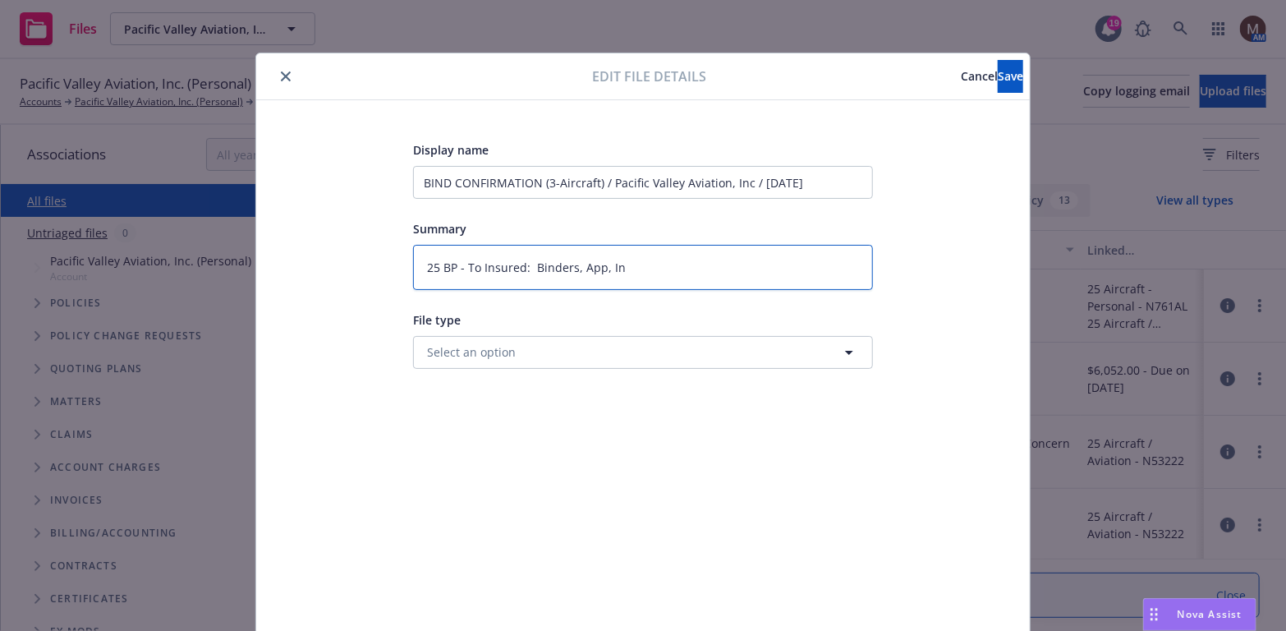
type textarea "x"
type textarea "25 BP - To Insured: Binders, App, Invo"
type textarea "x"
type textarea "25 BP - To Insured: Binders, App, Invoi"
type textarea "x"
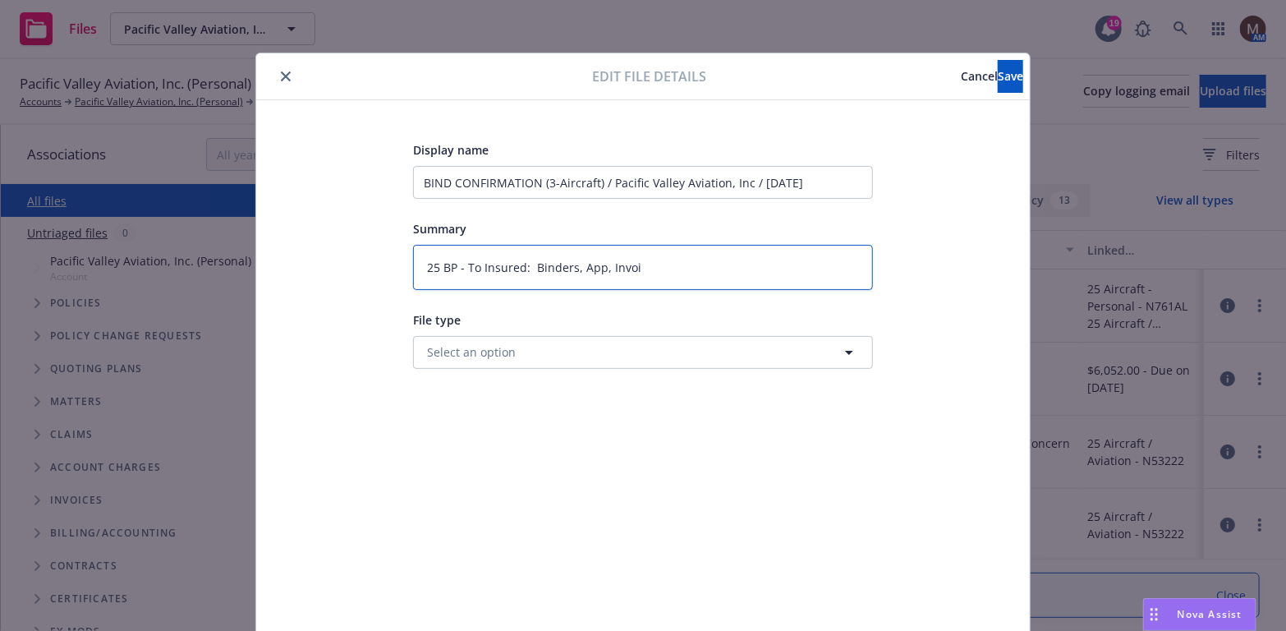
type textarea "25 BP - To Insured: Binders, App, Invoic"
type textarea "x"
type textarea "25 BP - To Insured: Binders, App, Invoice"
type textarea "x"
type textarea "25 BP - To Insured: Binders, App, Invoice"
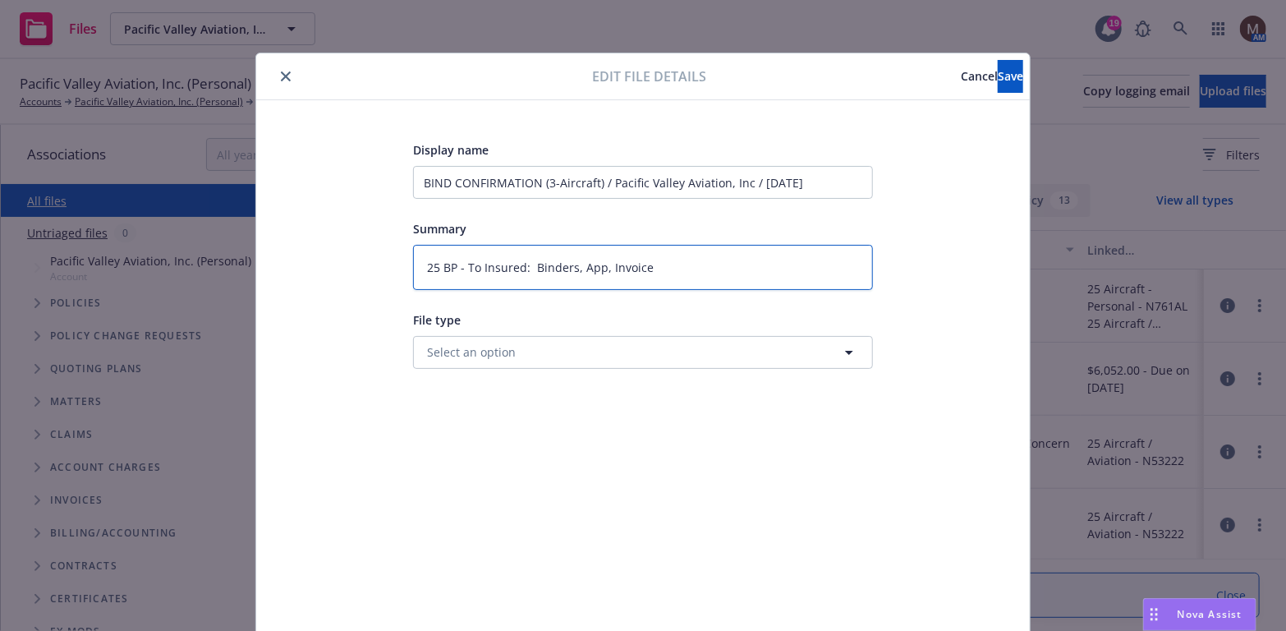
type textarea "x"
type textarea "25 BP - To Insured: Binders, App, Invoice ("
type textarea "x"
type textarea "25 BP - To Insured: Binders, App, Invoice (3"
type textarea "x"
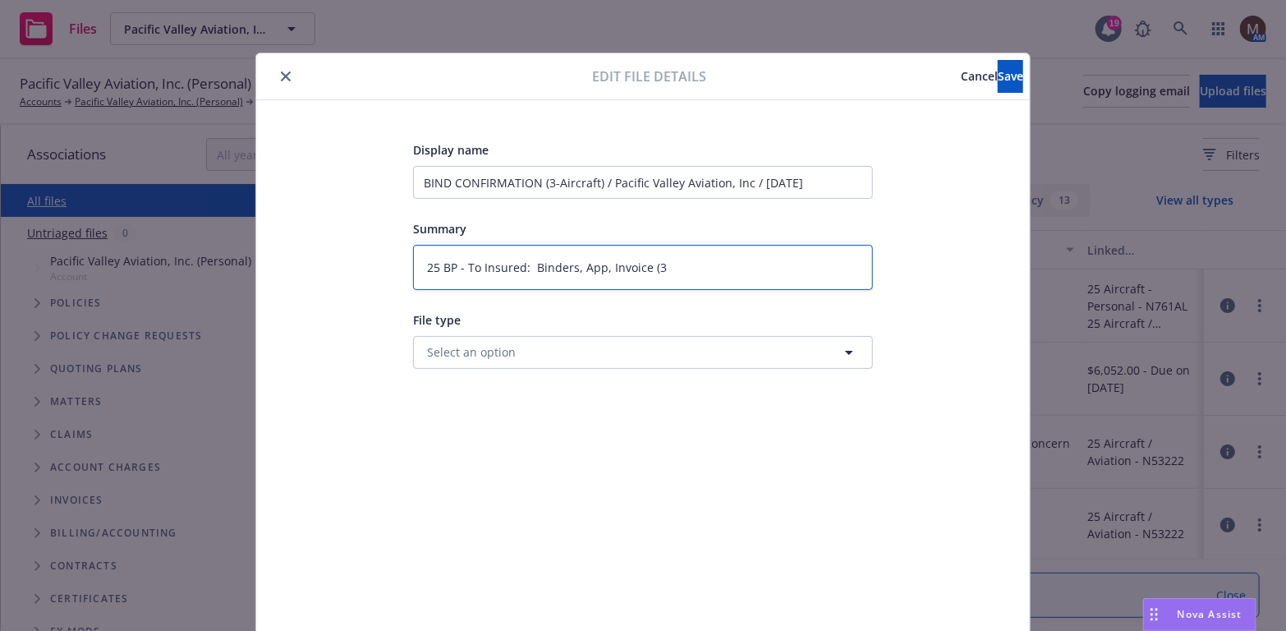
type textarea "25 BP - To Insured: Binders, App, Invoice (3-"
type textarea "x"
type textarea "25 BP - To Insured: Binders, App, Invoice (3-A"
type textarea "x"
type textarea "25 BP - To Insured: Binders, App, Invoice (3-Ai"
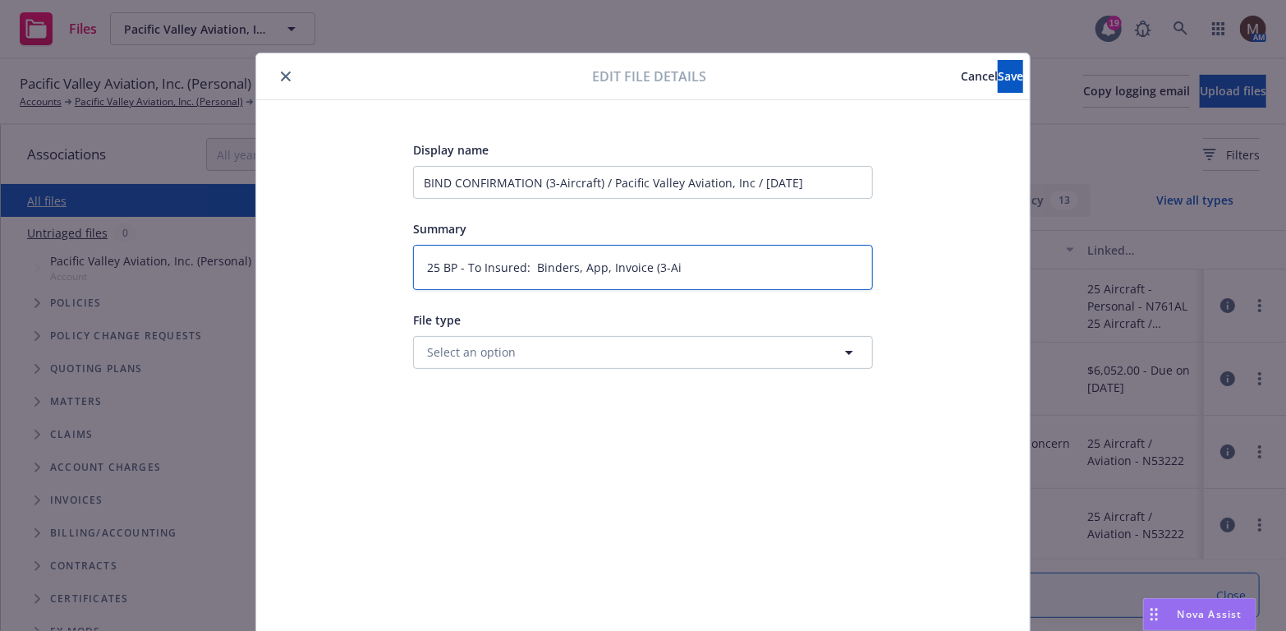
type textarea "x"
type textarea "25 BP - To Insured: Binders, App, Invoice (3-Air"
type textarea "x"
type textarea "25 BP - To Insured: Binders, App, Invoice (3-Airc"
type textarea "x"
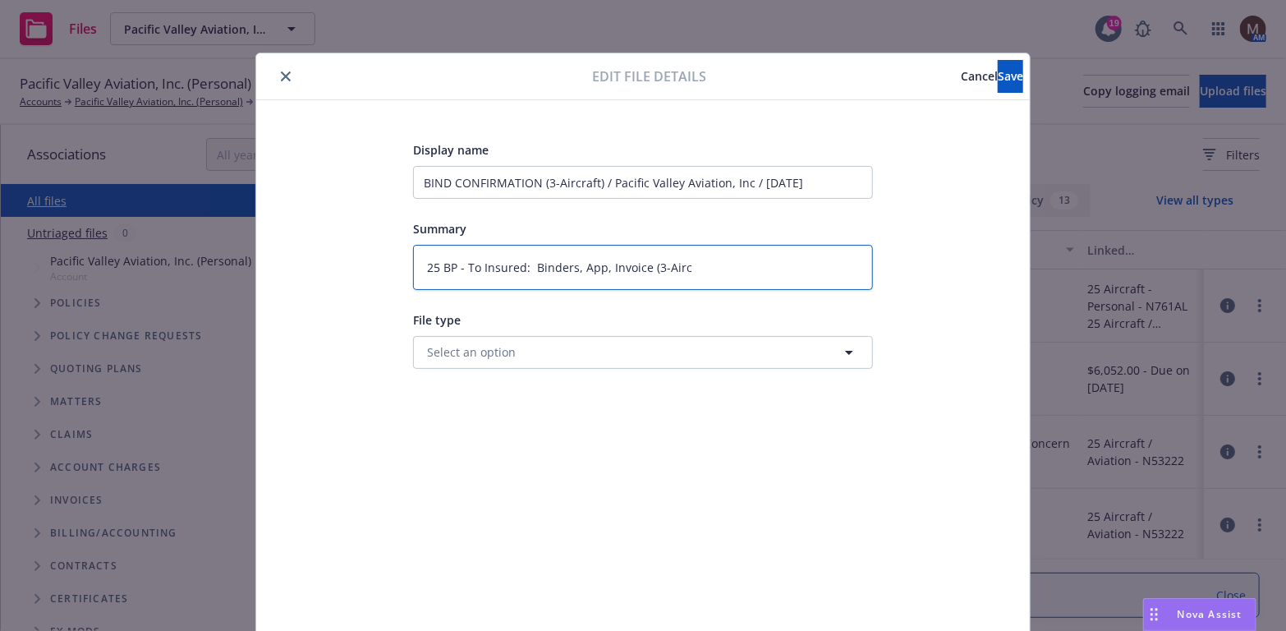
type textarea "25 BP - To Insured: Binders, App, Invoice (3-Aircr"
type textarea "x"
type textarea "25 BP - To Insured: Binders, App, Invoice (3-Aircra"
type textarea "x"
type textarea "25 BP - To Insured: Binders, App, Invoice (3-Aircraf"
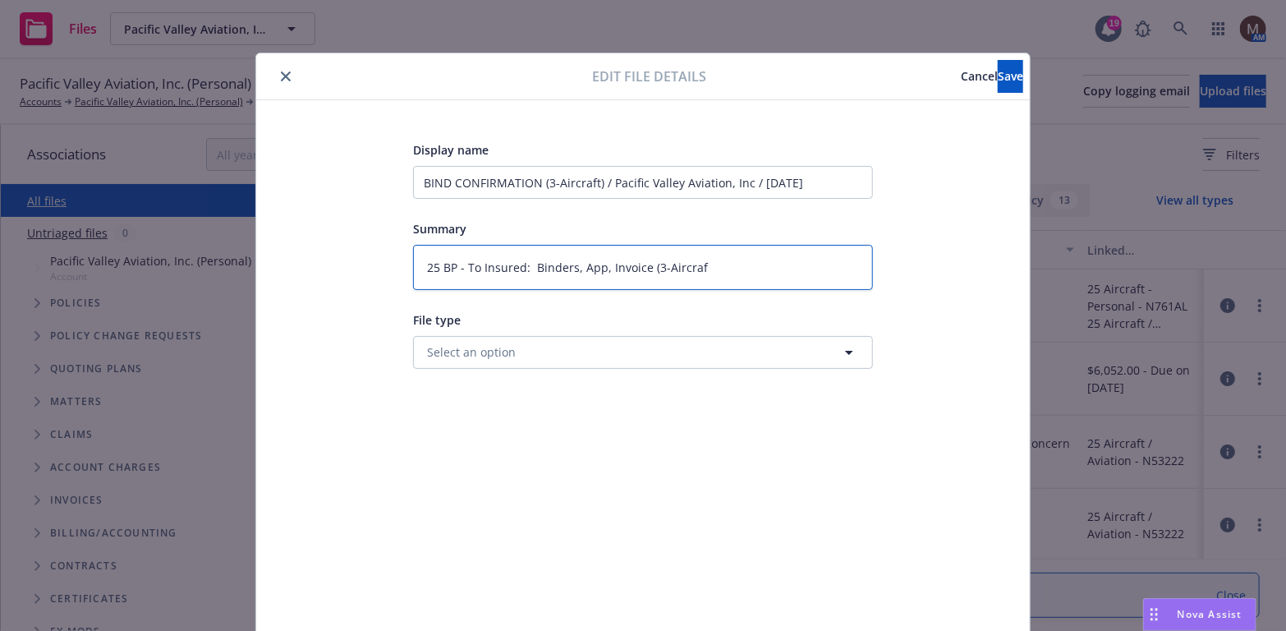
type textarea "x"
type textarea "25 BP - To Insured: Binders, App, Invoice (3-Aircraft"
type textarea "x"
type textarea "25 BP - To Insured: Binders, App, Invoice (3-Aircraft)"
click at [998, 76] on button "Save" at bounding box center [1010, 76] width 25 height 33
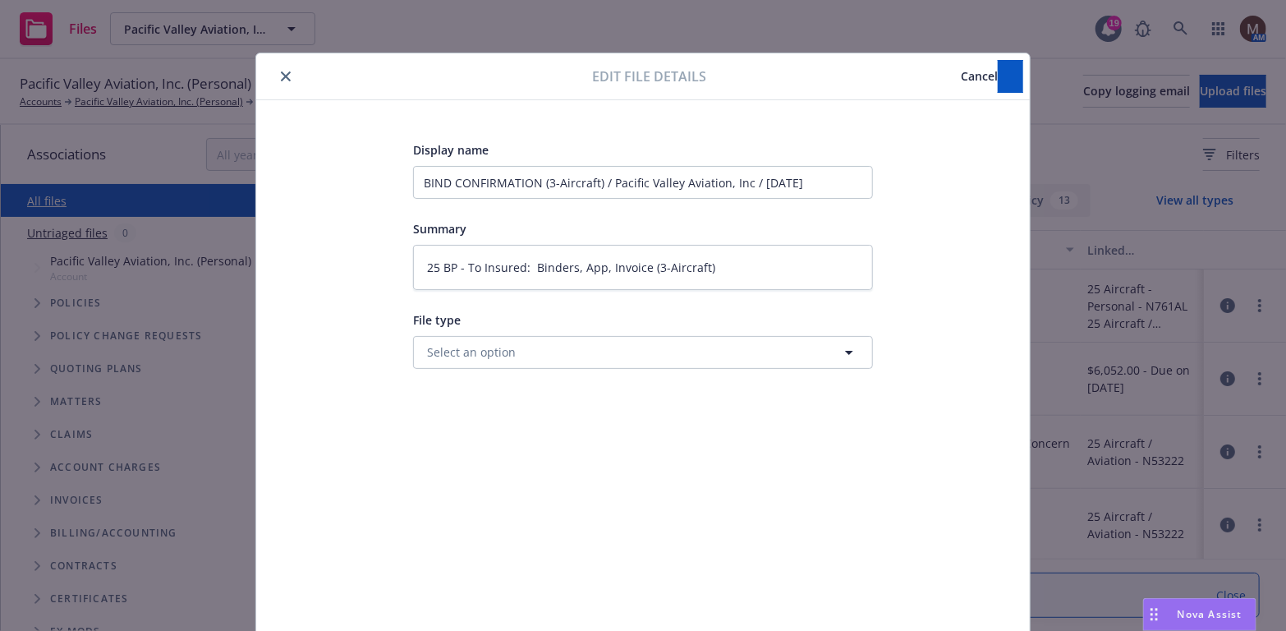
type textarea "x"
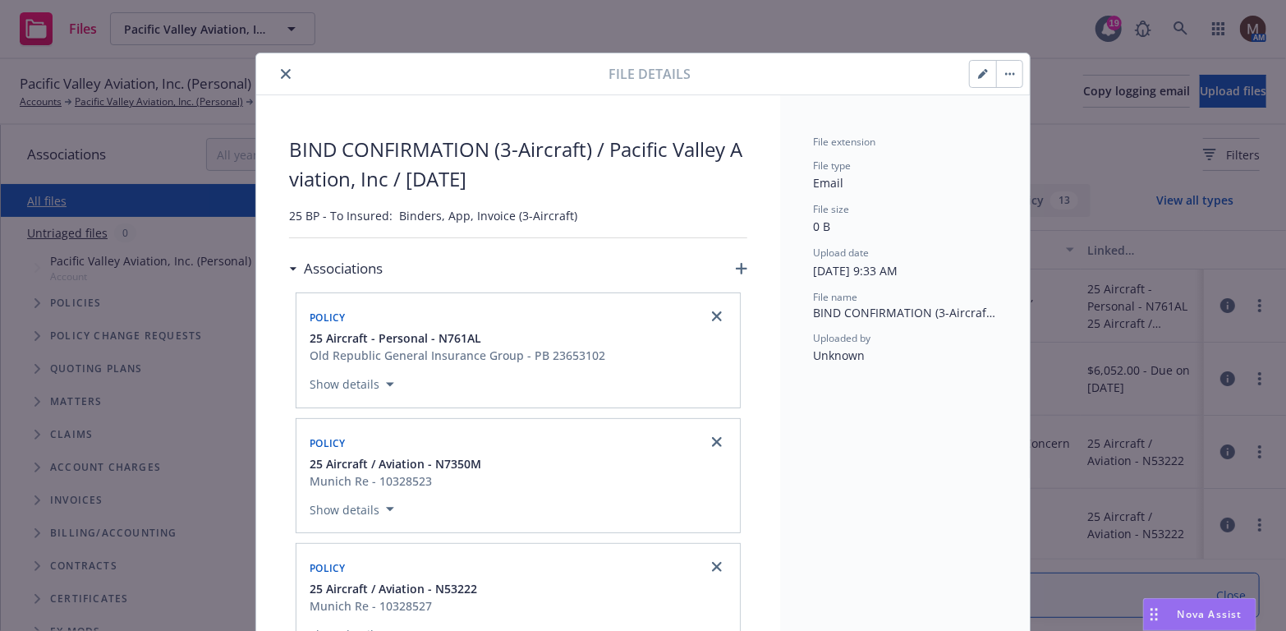
click at [281, 70] on icon "close" at bounding box center [286, 74] width 10 height 10
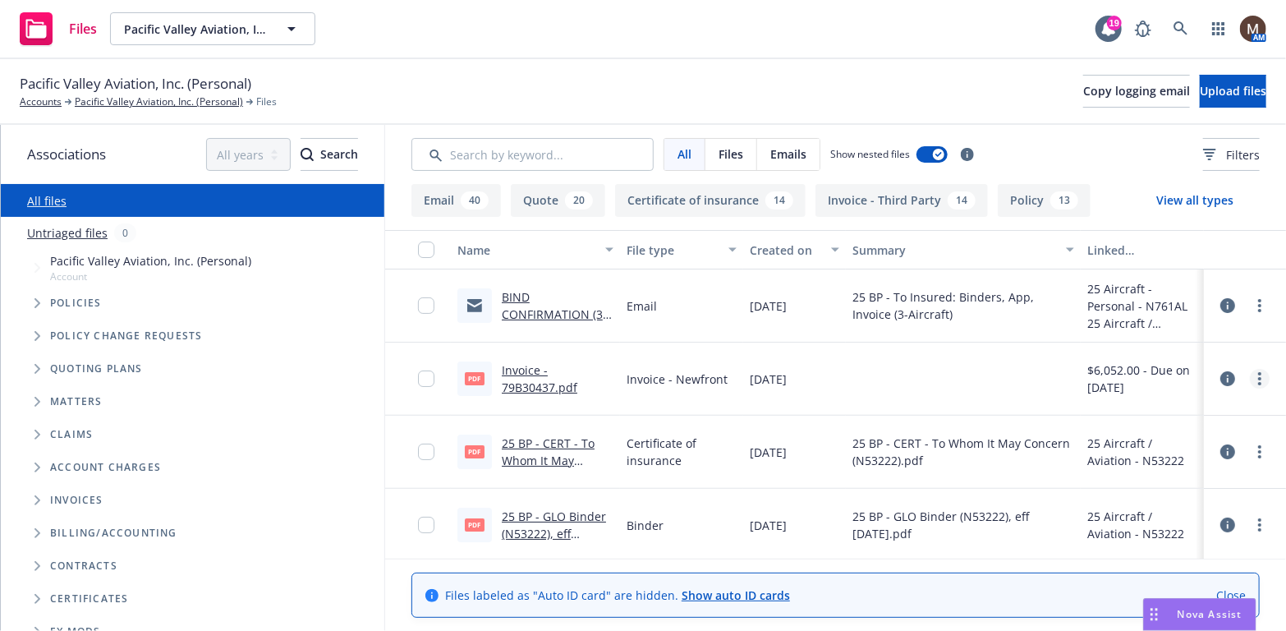
click at [1250, 375] on link "more" at bounding box center [1260, 379] width 20 height 20
